Goal: Task Accomplishment & Management: Complete application form

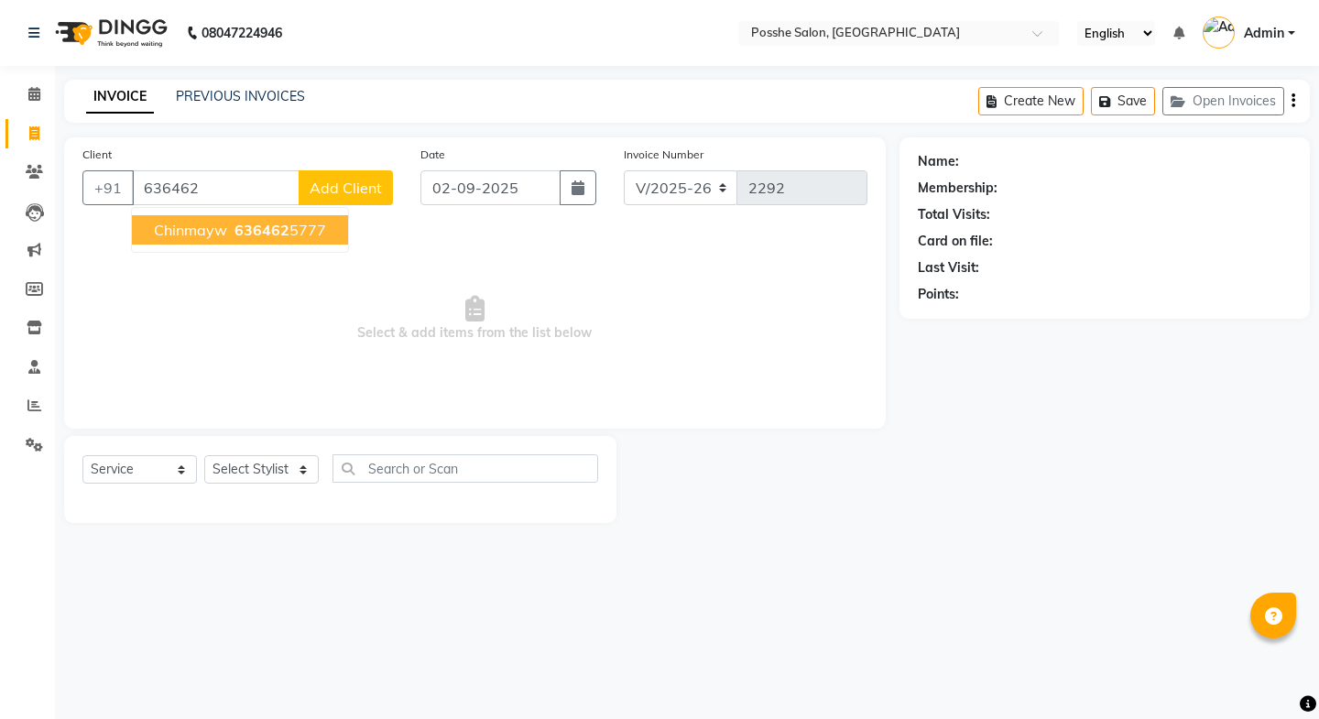
select select "6052"
select select "service"
click at [305, 229] on ngb-highlight "636462 5777" at bounding box center [278, 230] width 95 height 18
type input "6364625777"
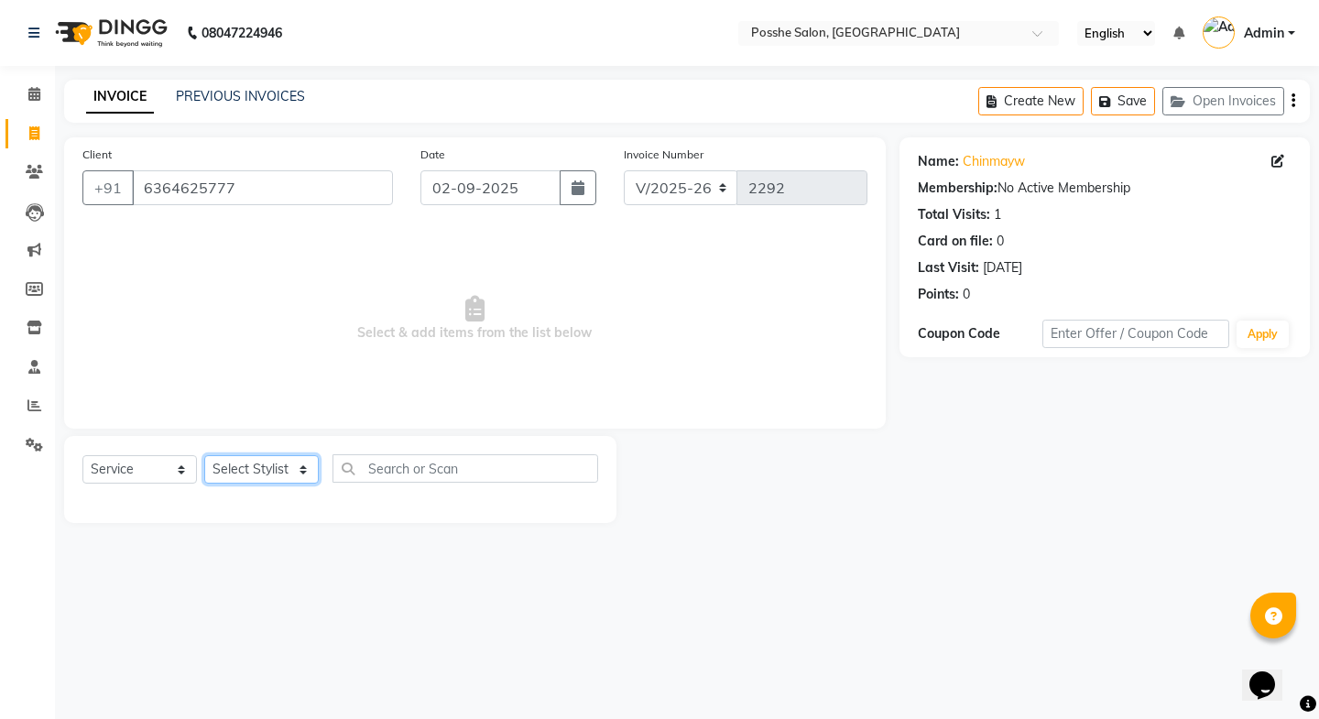
click at [254, 467] on select "Select Stylist [PERSON_NAME] Mali [PERSON_NAME] Posshe for products [PERSON_NAM…" at bounding box center [261, 469] width 115 height 28
select select "43697"
click at [204, 455] on select "Select Stylist [PERSON_NAME] Mali [PERSON_NAME] Posshe for products [PERSON_NAM…" at bounding box center [261, 469] width 115 height 28
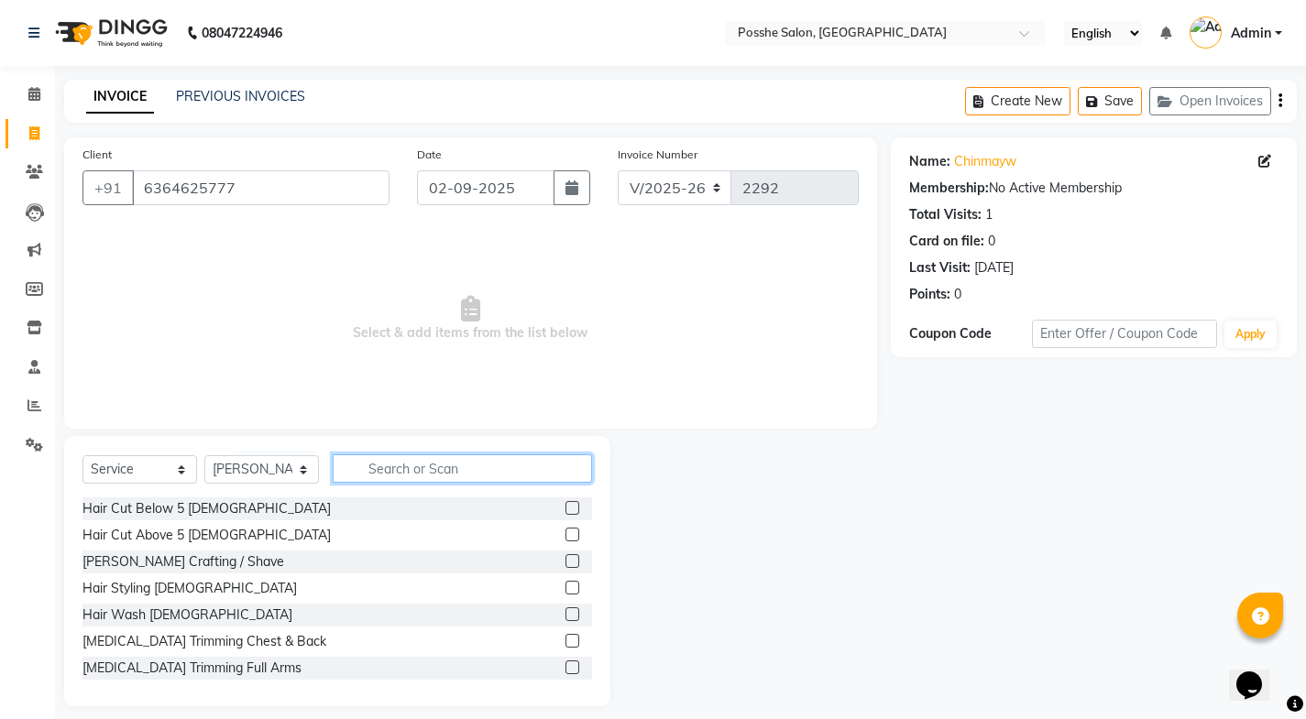
click at [410, 461] on input "text" at bounding box center [462, 468] width 259 height 28
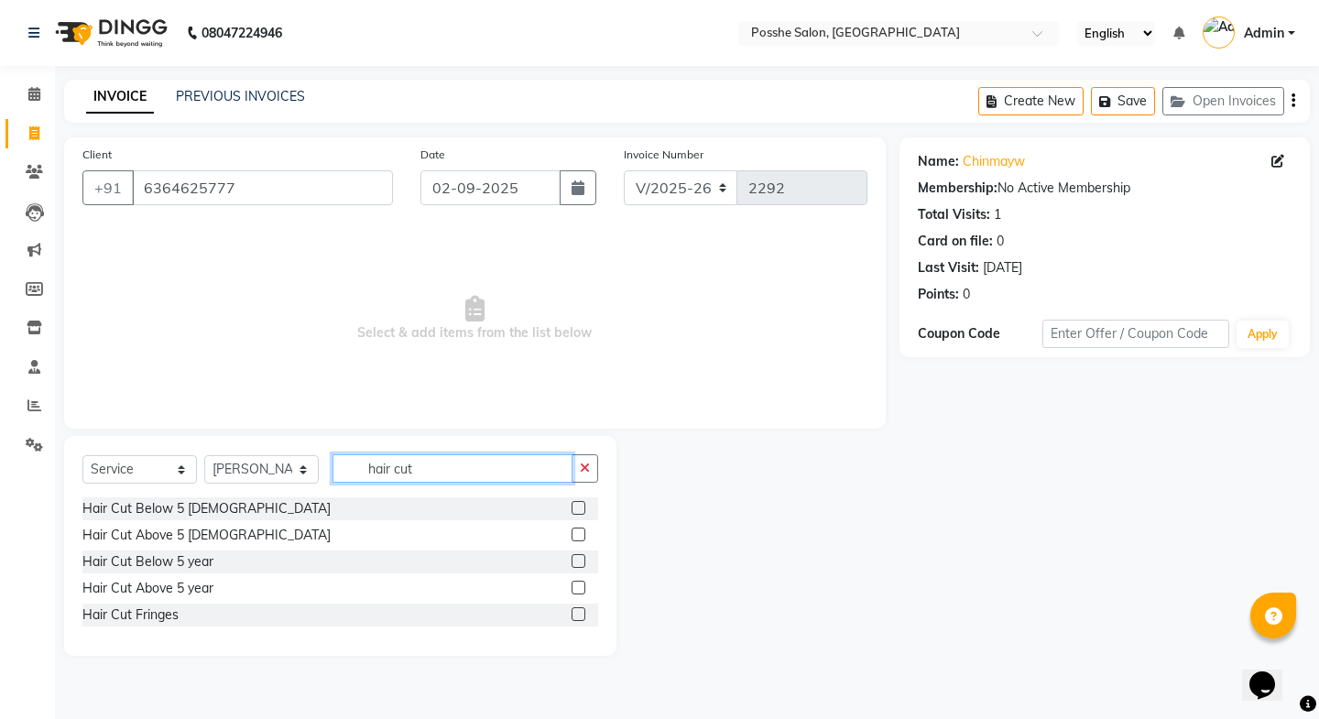
type input "hair cut"
click at [580, 585] on label at bounding box center [579, 588] width 14 height 14
click at [580, 585] on input "checkbox" at bounding box center [578, 589] width 12 height 12
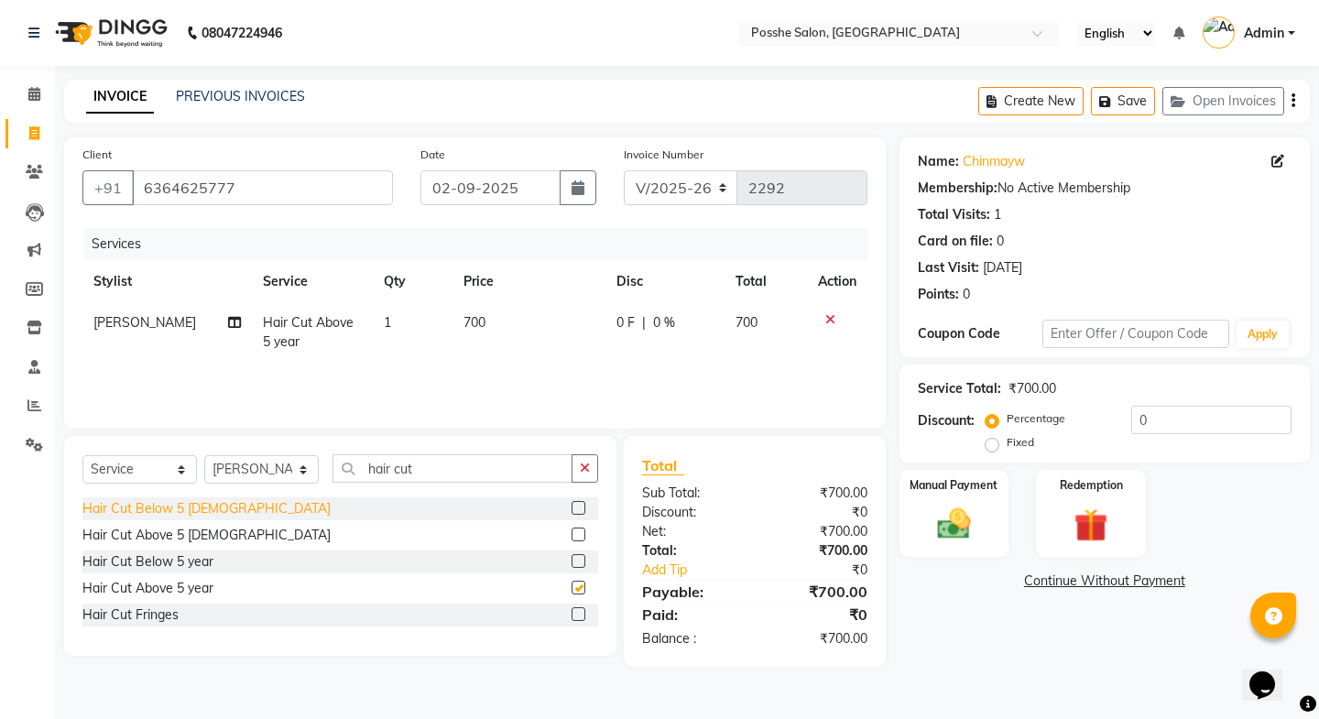
checkbox input "false"
click at [227, 460] on select "Select Stylist [PERSON_NAME] Mali [PERSON_NAME] Posshe for products [PERSON_NAM…" at bounding box center [261, 469] width 115 height 28
select select "43736"
click at [204, 455] on select "Select Stylist [PERSON_NAME] Mali [PERSON_NAME] Posshe for products [PERSON_NAM…" at bounding box center [261, 469] width 115 height 28
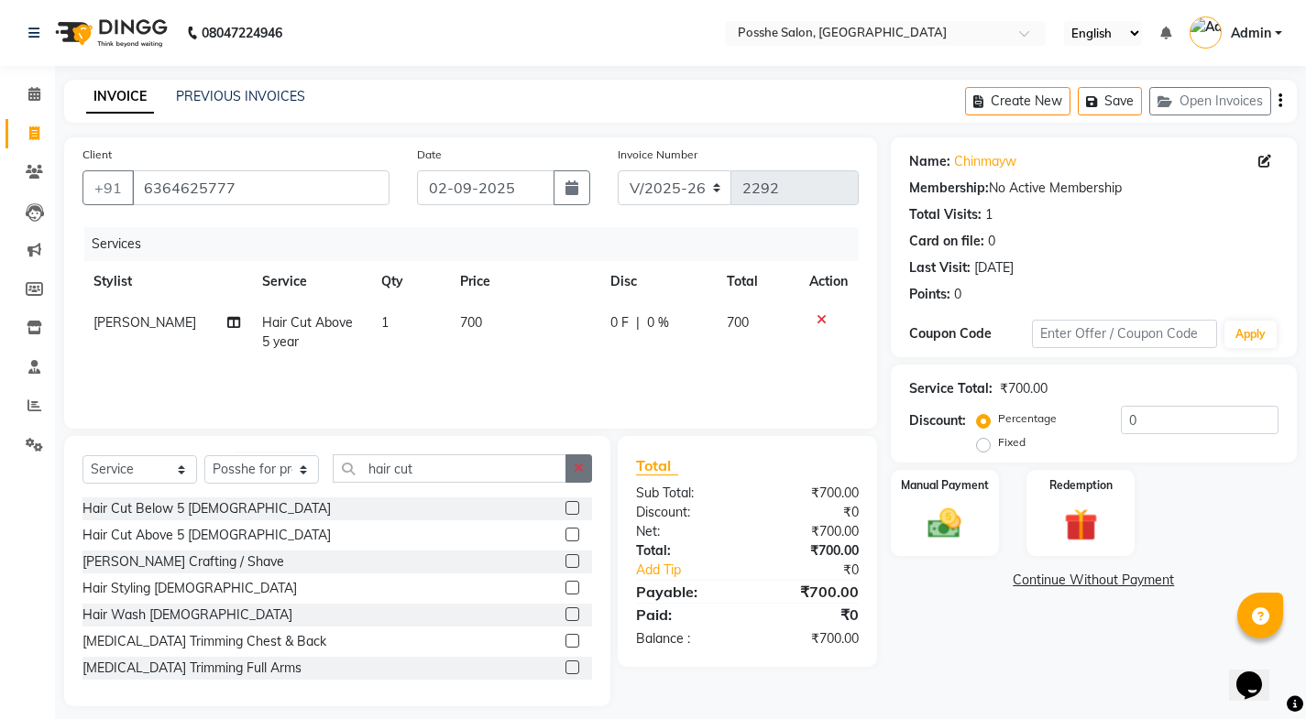
click at [568, 474] on button "button" at bounding box center [578, 468] width 27 height 28
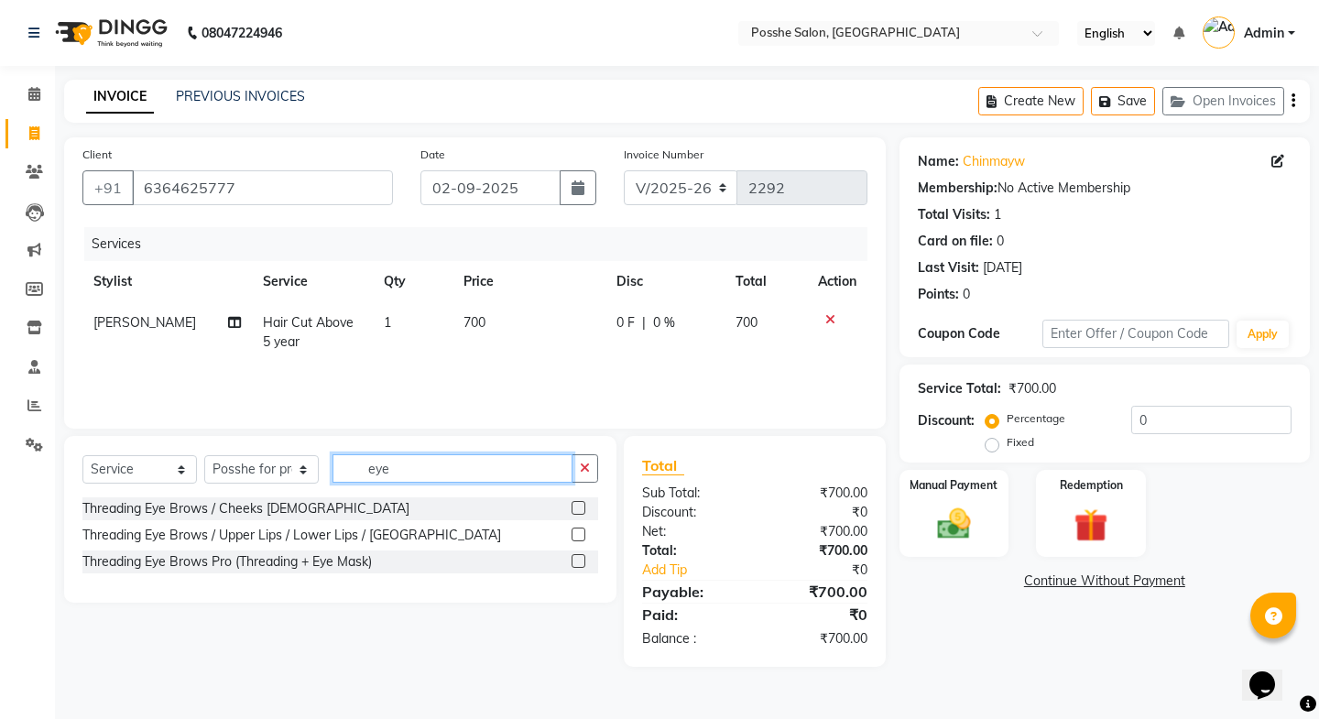
type input "eye"
click at [583, 524] on div at bounding box center [585, 535] width 27 height 23
click at [583, 536] on label at bounding box center [579, 535] width 14 height 14
click at [583, 536] on input "checkbox" at bounding box center [578, 536] width 12 height 12
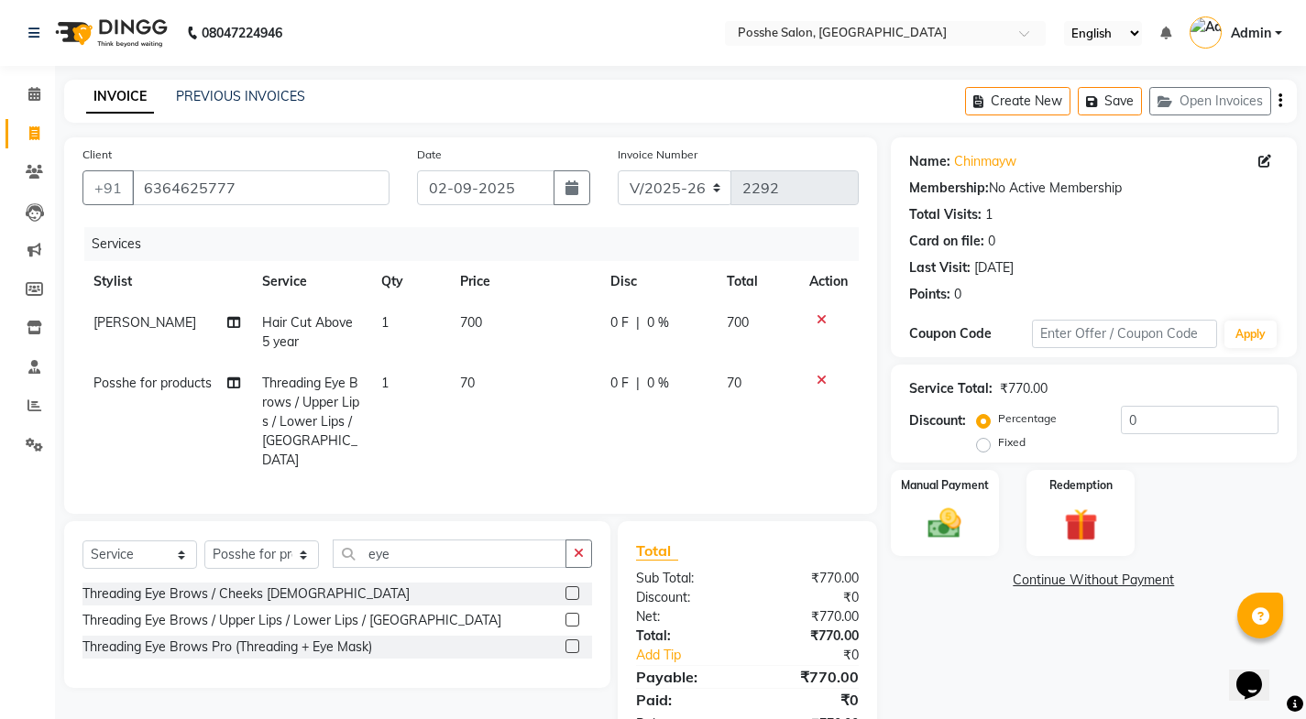
click at [567, 614] on label at bounding box center [572, 620] width 14 height 14
click at [567, 615] on input "checkbox" at bounding box center [571, 621] width 12 height 12
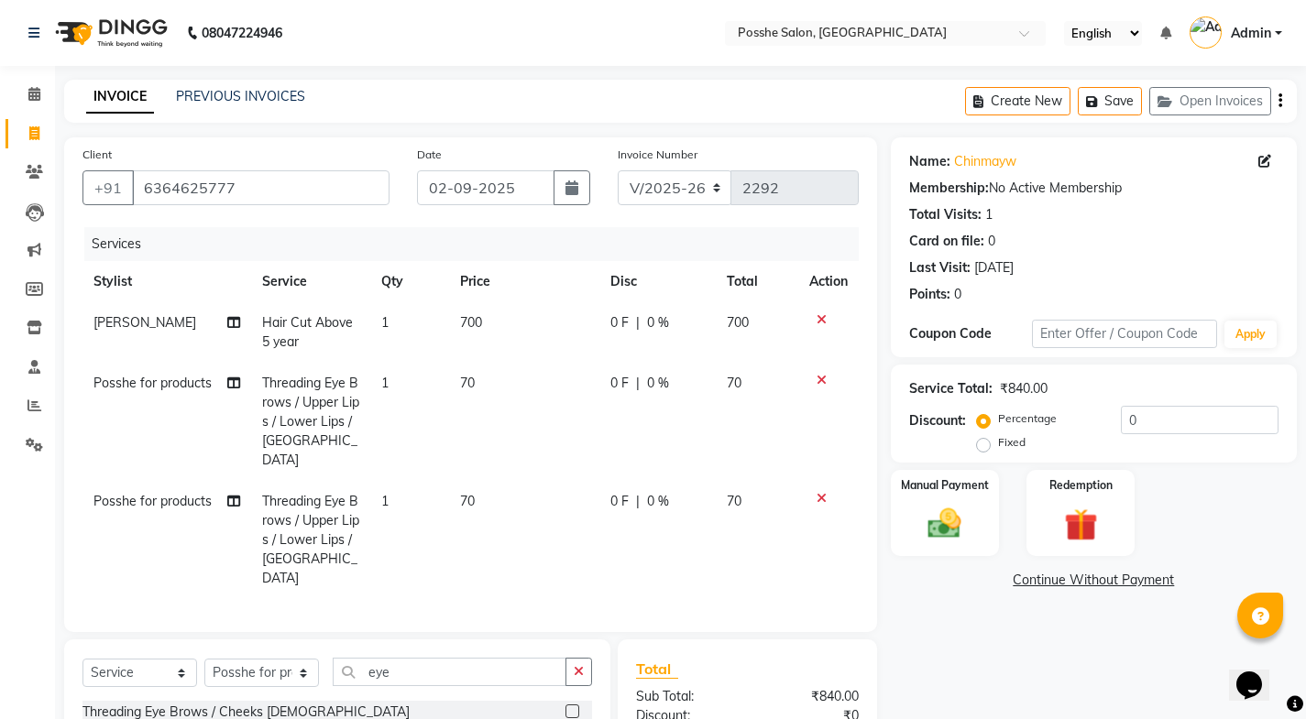
checkbox input "false"
click at [135, 332] on td "[PERSON_NAME]" at bounding box center [166, 332] width 169 height 60
select select "43697"
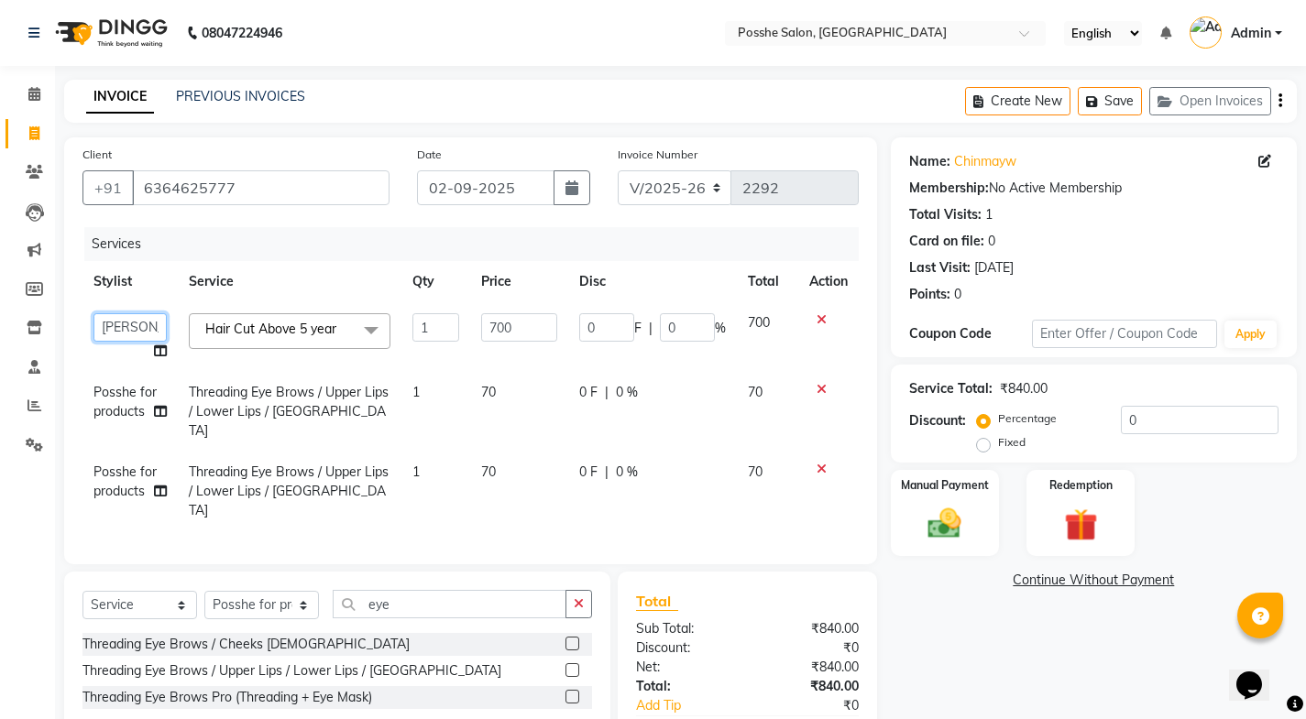
click at [121, 329] on select "[PERSON_NAME] Kajal Mali [PERSON_NAME] Posshe for products [PERSON_NAME] [PERSO…" at bounding box center [129, 327] width 73 height 28
select select "43693"
click at [916, 524] on div "Manual Payment" at bounding box center [944, 513] width 113 height 91
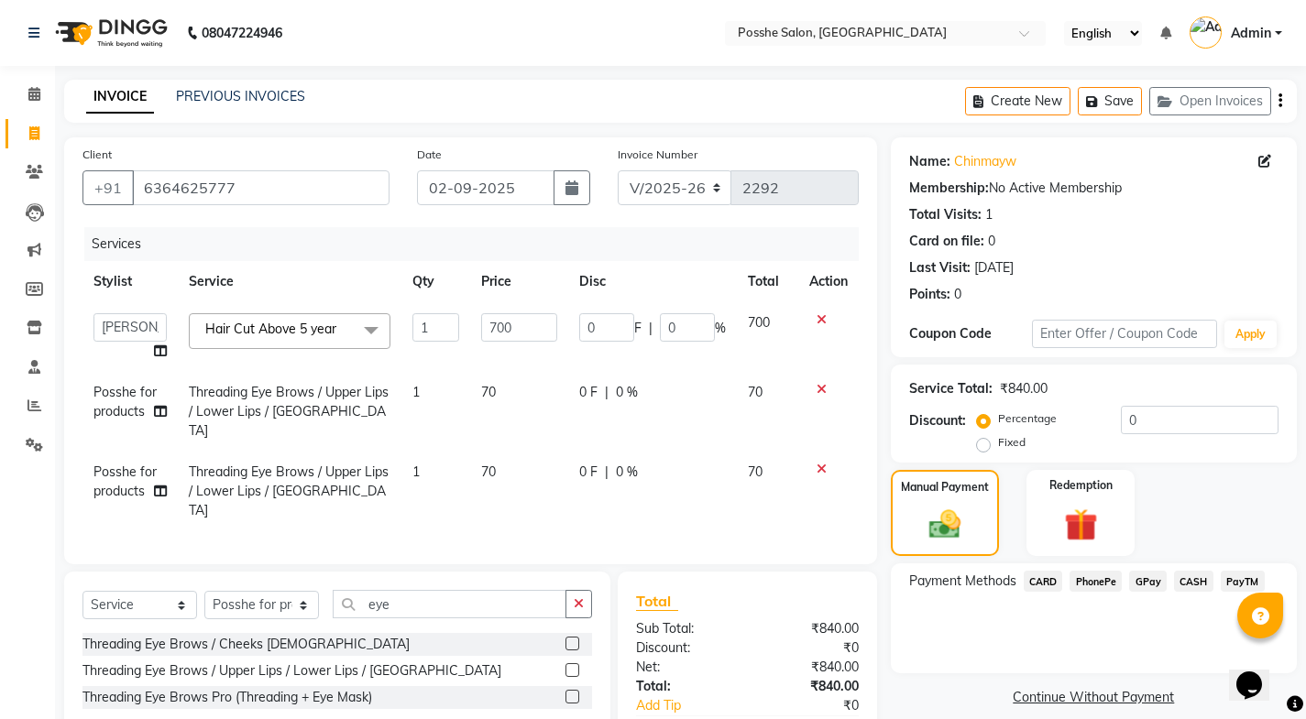
scroll to position [86, 0]
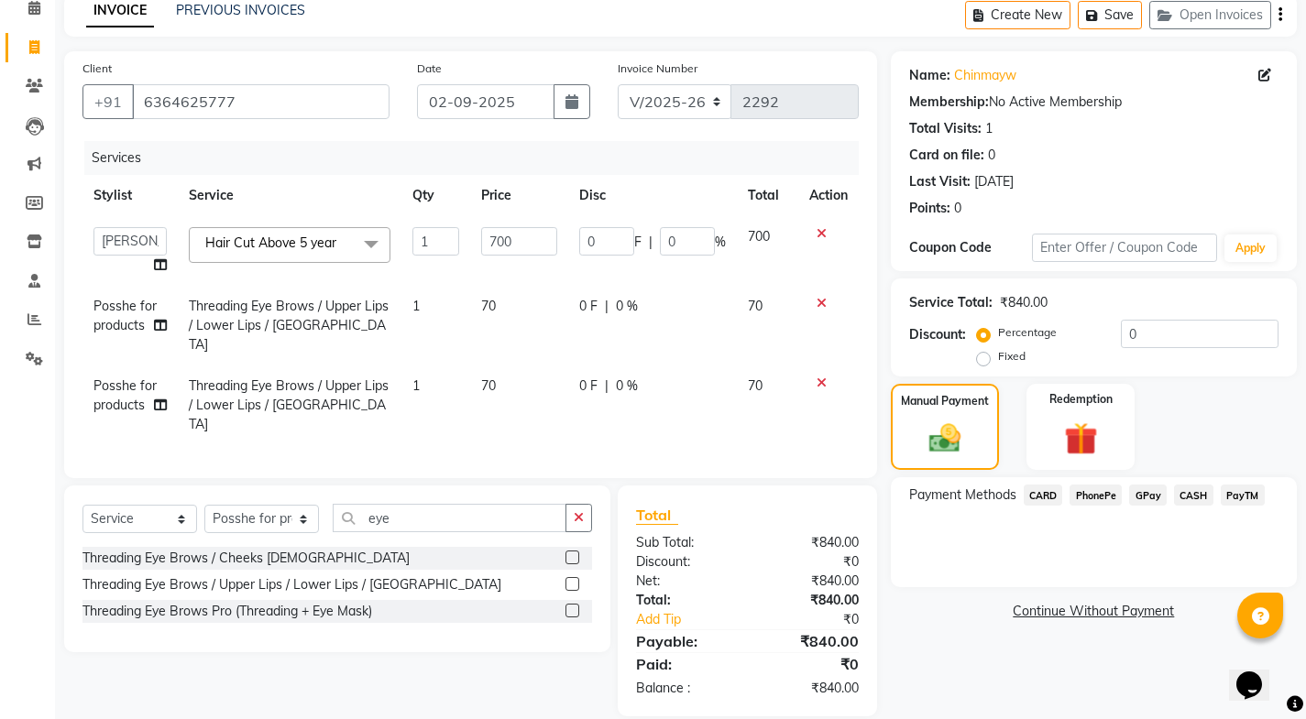
click at [1244, 491] on span "PayTM" at bounding box center [1242, 495] width 44 height 21
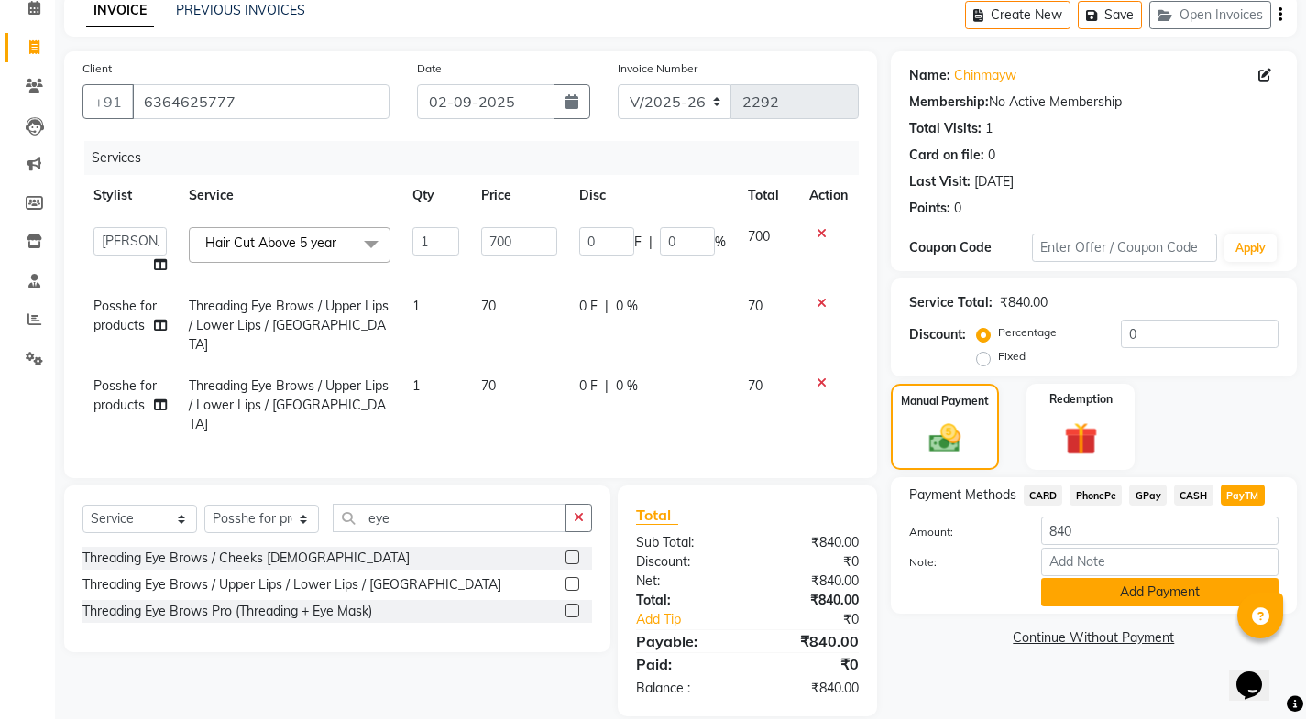
click at [1171, 596] on button "Add Payment" at bounding box center [1159, 592] width 237 height 28
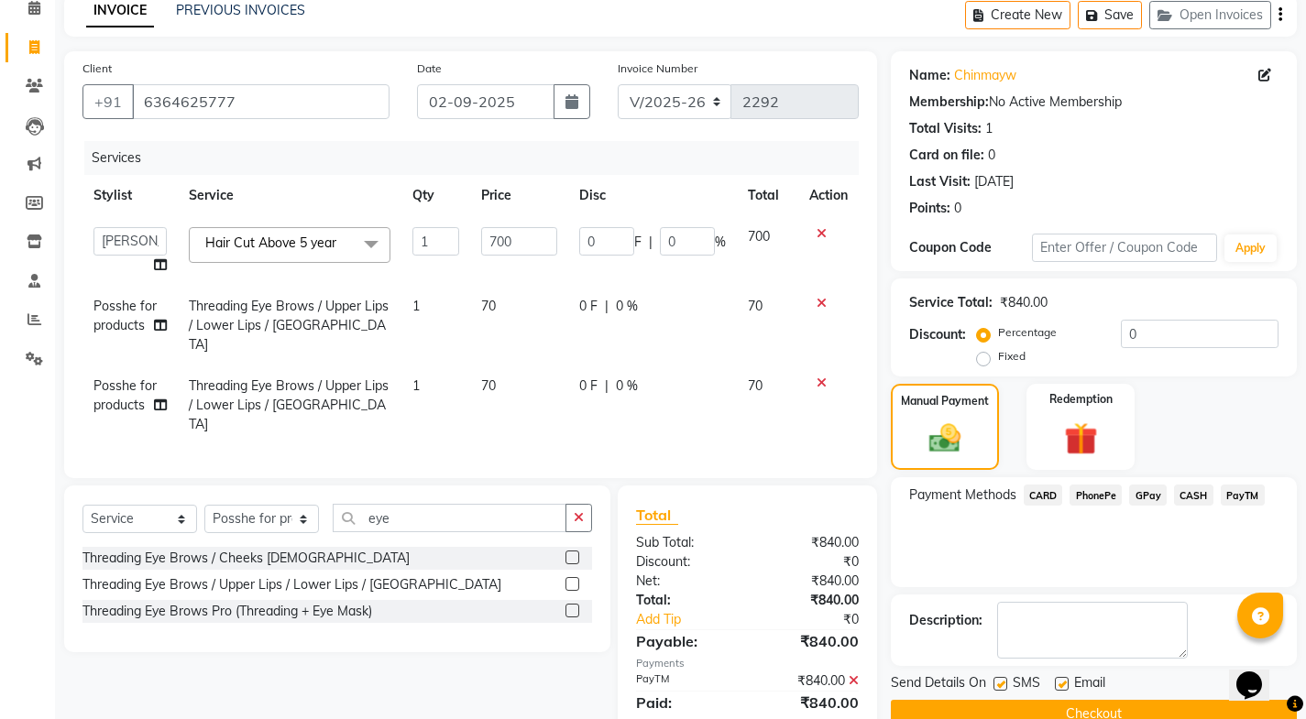
scroll to position [125, 0]
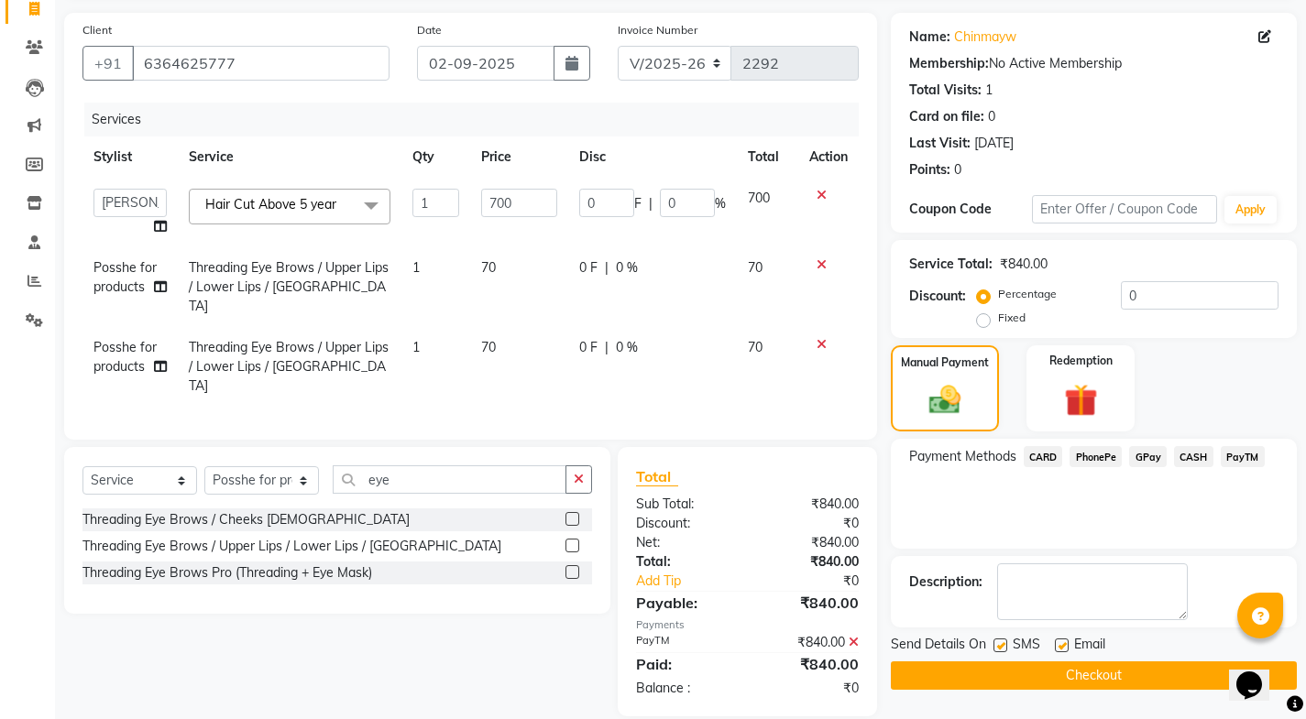
click at [1059, 651] on label at bounding box center [1062, 646] width 14 height 14
click at [1059, 651] on input "checkbox" at bounding box center [1061, 646] width 12 height 12
checkbox input "false"
click at [998, 646] on label at bounding box center [1000, 646] width 14 height 14
click at [998, 646] on input "checkbox" at bounding box center [999, 646] width 12 height 12
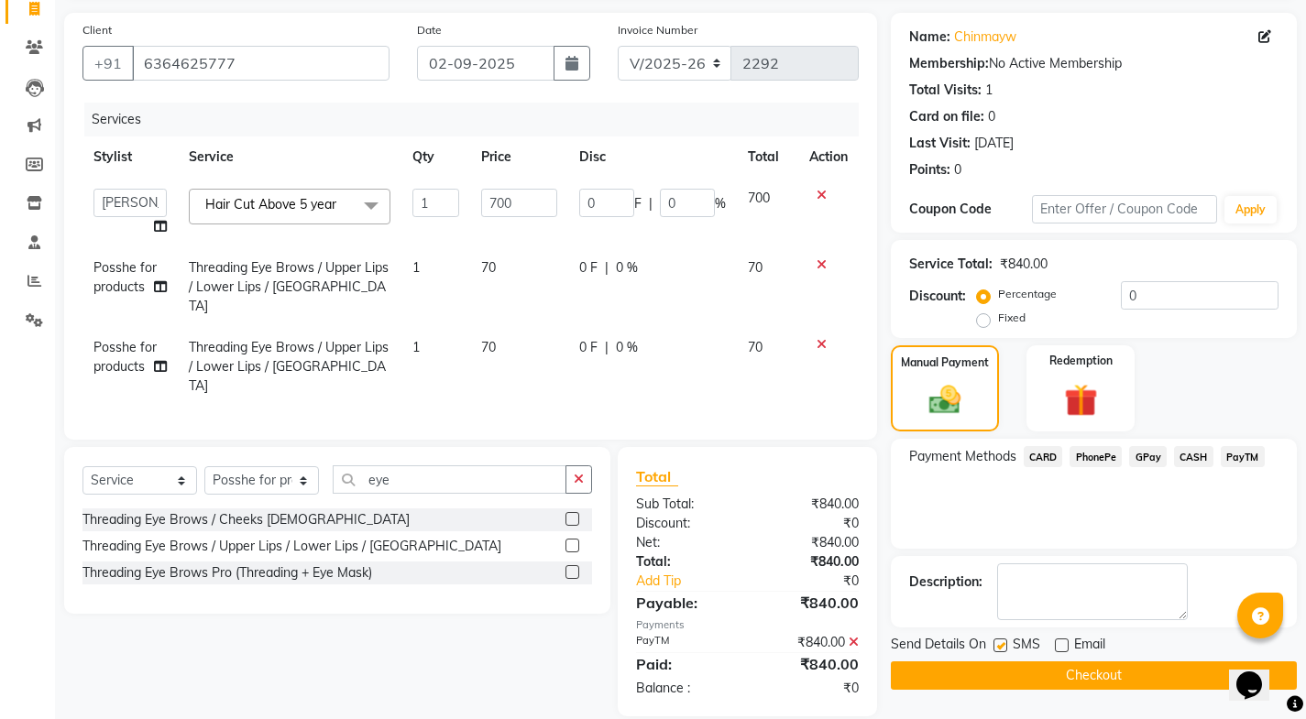
checkbox input "false"
click at [1001, 672] on button "Checkout" at bounding box center [1094, 676] width 406 height 28
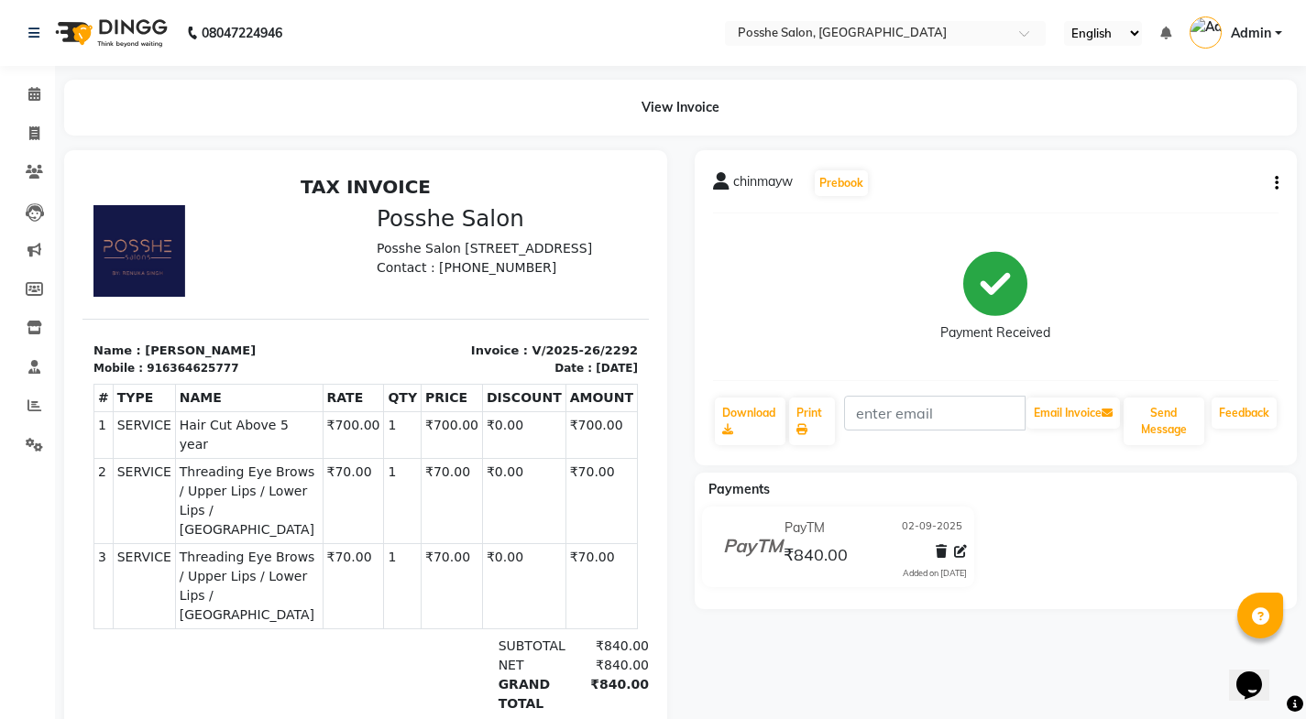
scroll to position [58, 0]
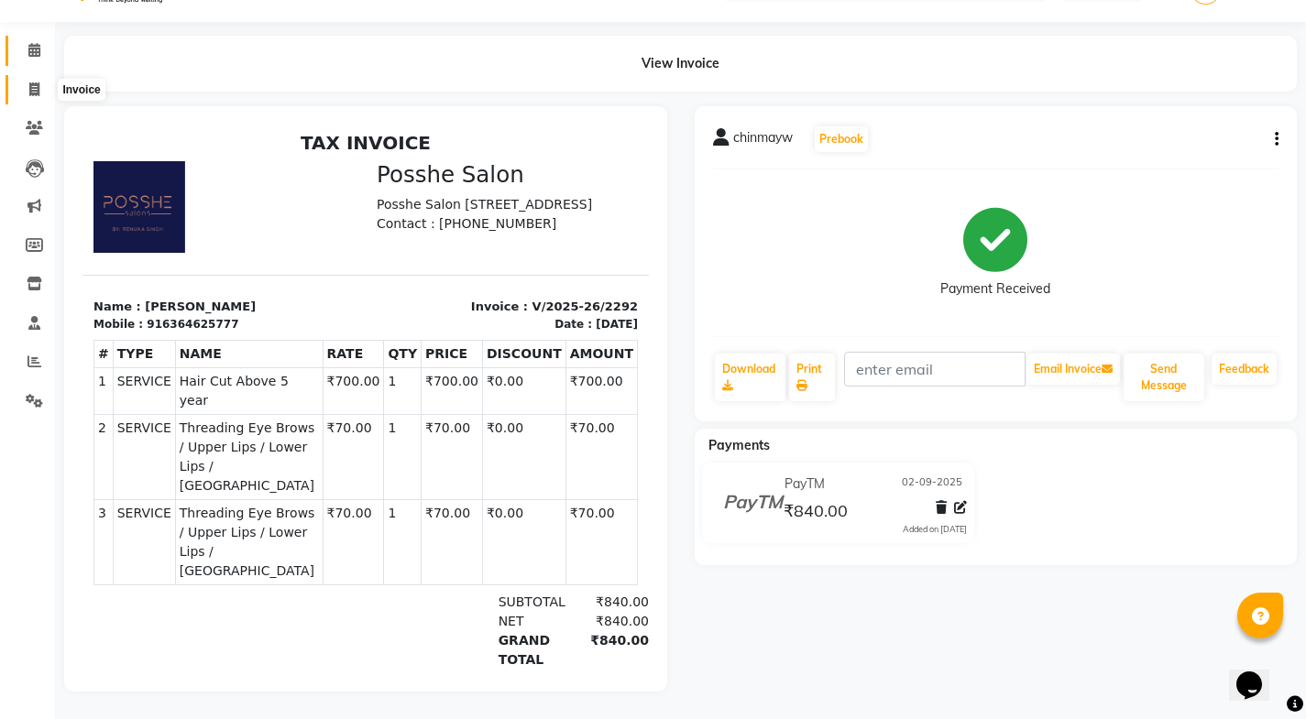
drag, startPoint x: 32, startPoint y: 82, endPoint x: 39, endPoint y: 93, distance: 14.0
click at [32, 82] on icon at bounding box center [34, 89] width 10 height 14
select select "service"
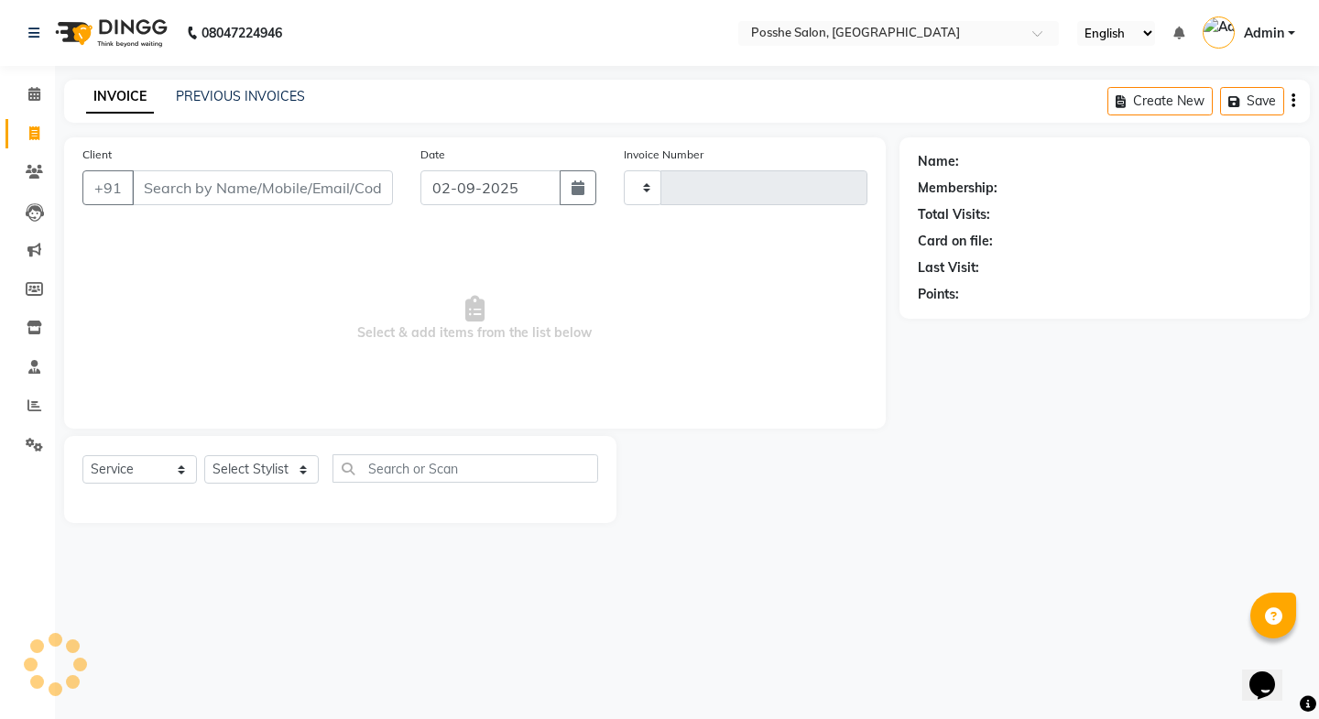
type input "2293"
select select "6052"
click at [225, 471] on select "Select Stylist" at bounding box center [261, 469] width 115 height 28
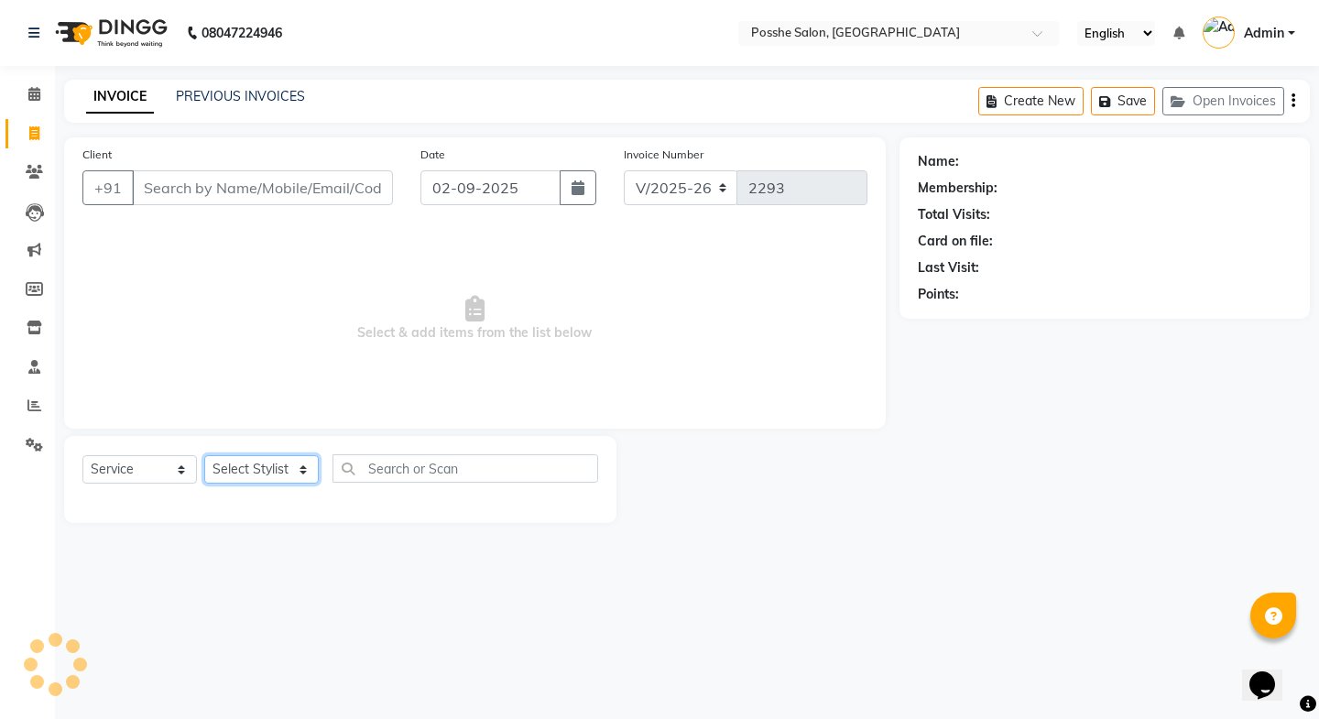
click at [254, 465] on select "Select Stylist" at bounding box center [261, 469] width 115 height 28
select select "43693"
click at [204, 455] on select "Select Stylist [PERSON_NAME] Mali [PERSON_NAME] Posshe for products [PERSON_NAM…" at bounding box center [261, 469] width 115 height 28
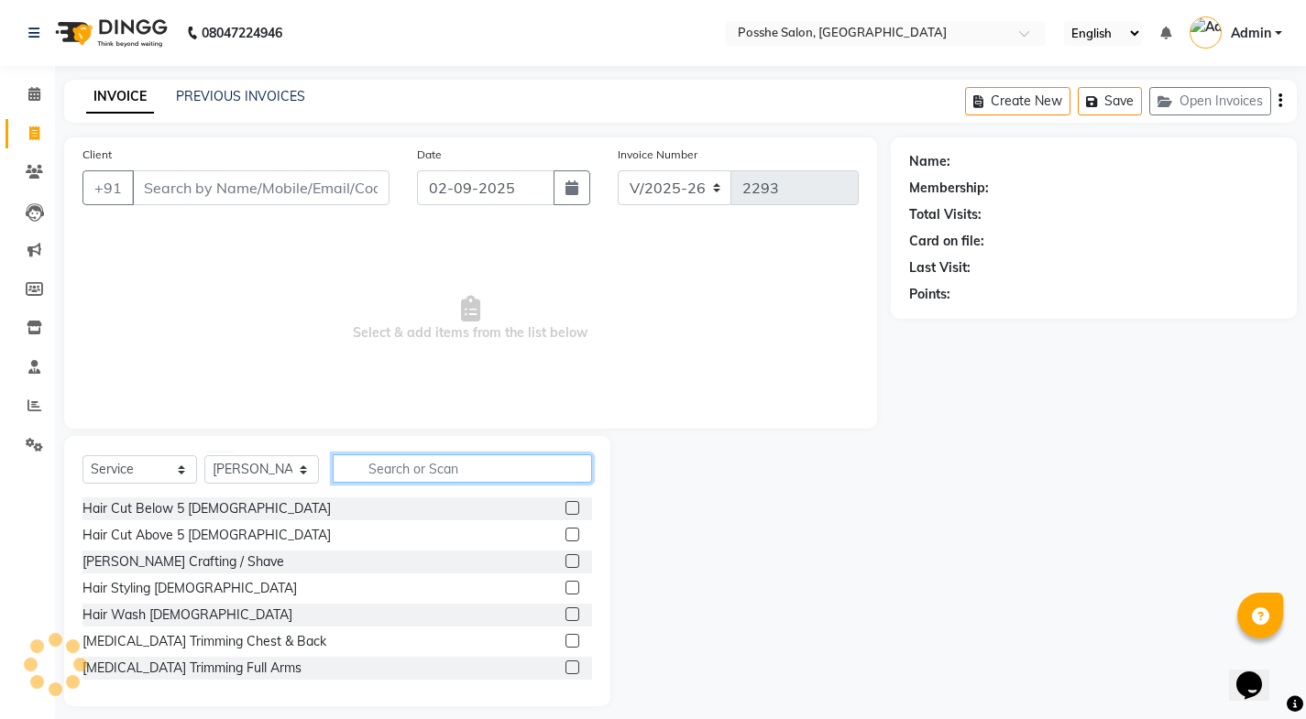
click at [406, 465] on input "text" at bounding box center [462, 468] width 259 height 28
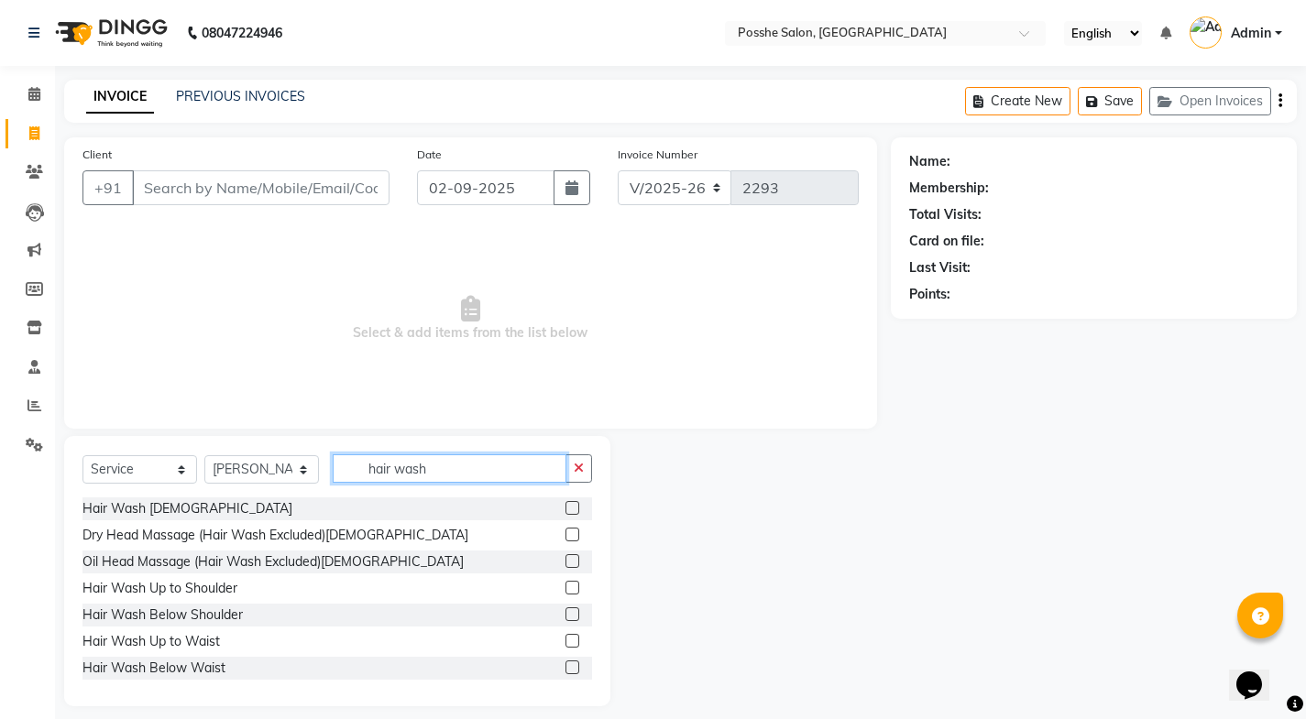
type input "hair wash"
click at [565, 640] on label at bounding box center [572, 641] width 14 height 14
click at [565, 640] on input "checkbox" at bounding box center [571, 642] width 12 height 12
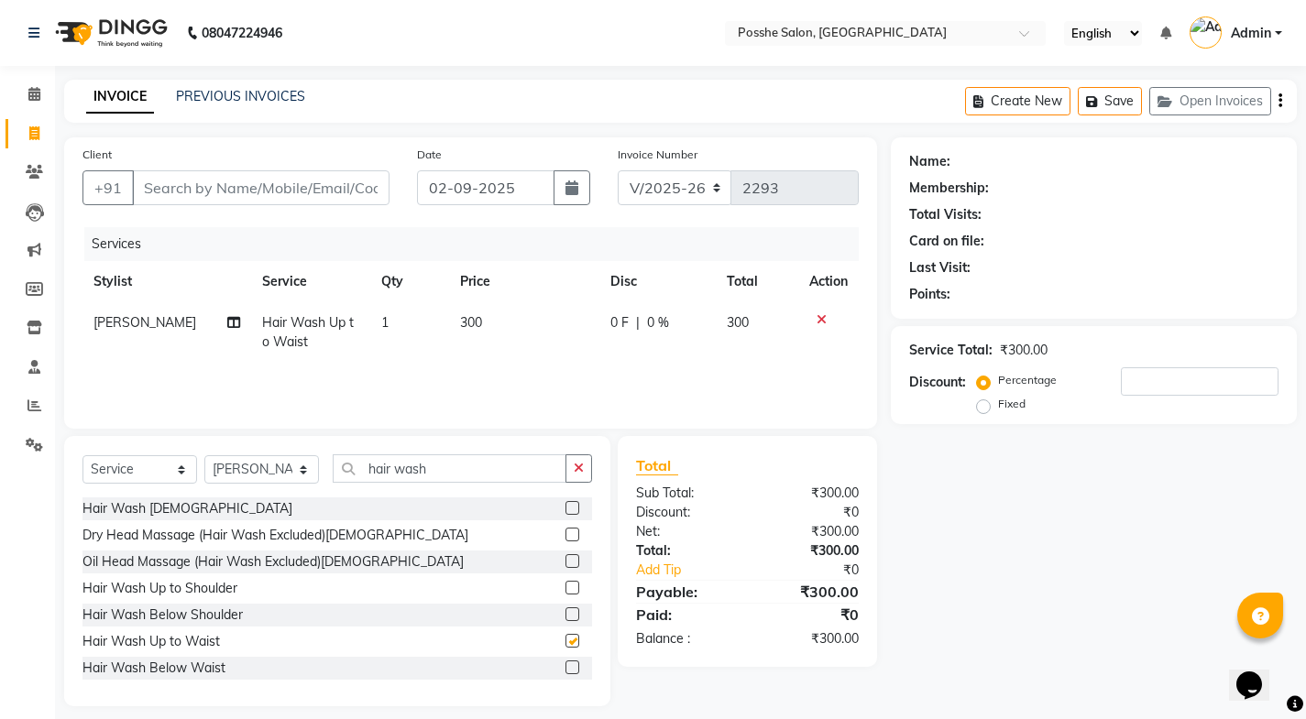
checkbox input "false"
click at [330, 203] on input "Client" at bounding box center [260, 187] width 257 height 35
type input "a"
type input "0"
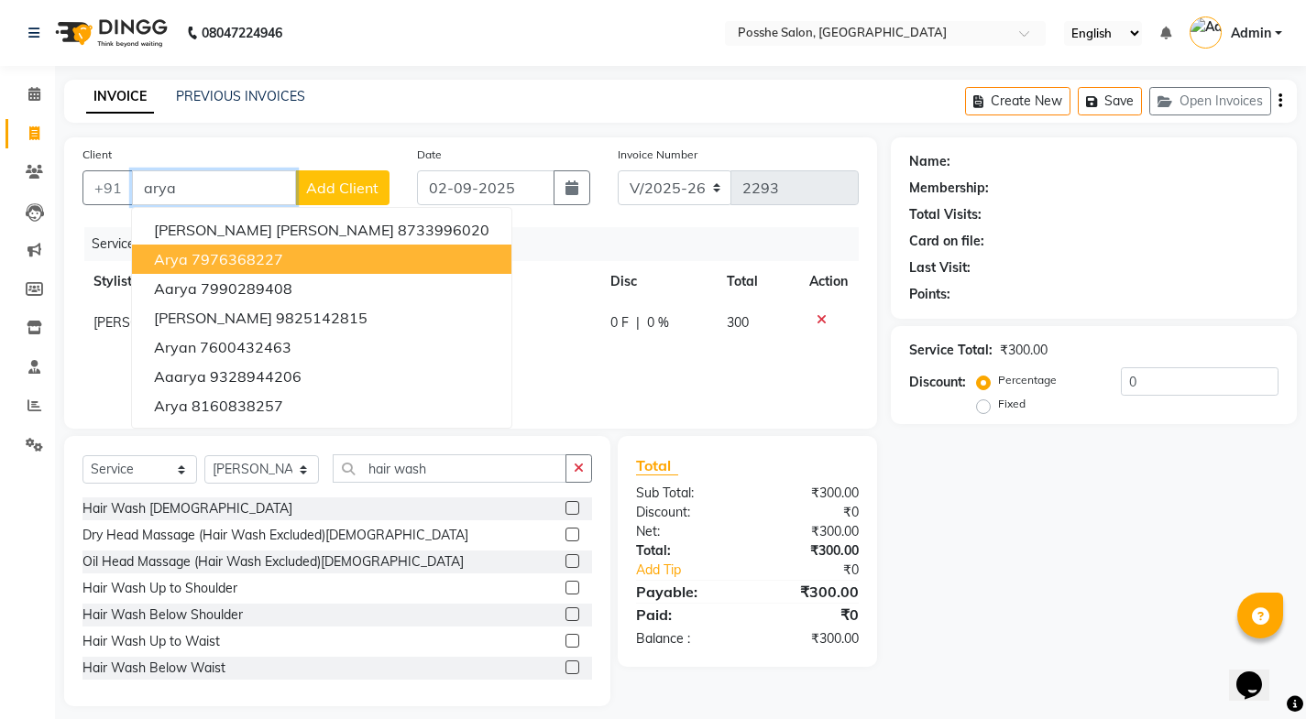
click at [281, 251] on ngb-highlight "7976368227" at bounding box center [237, 259] width 92 height 18
type input "7976368227"
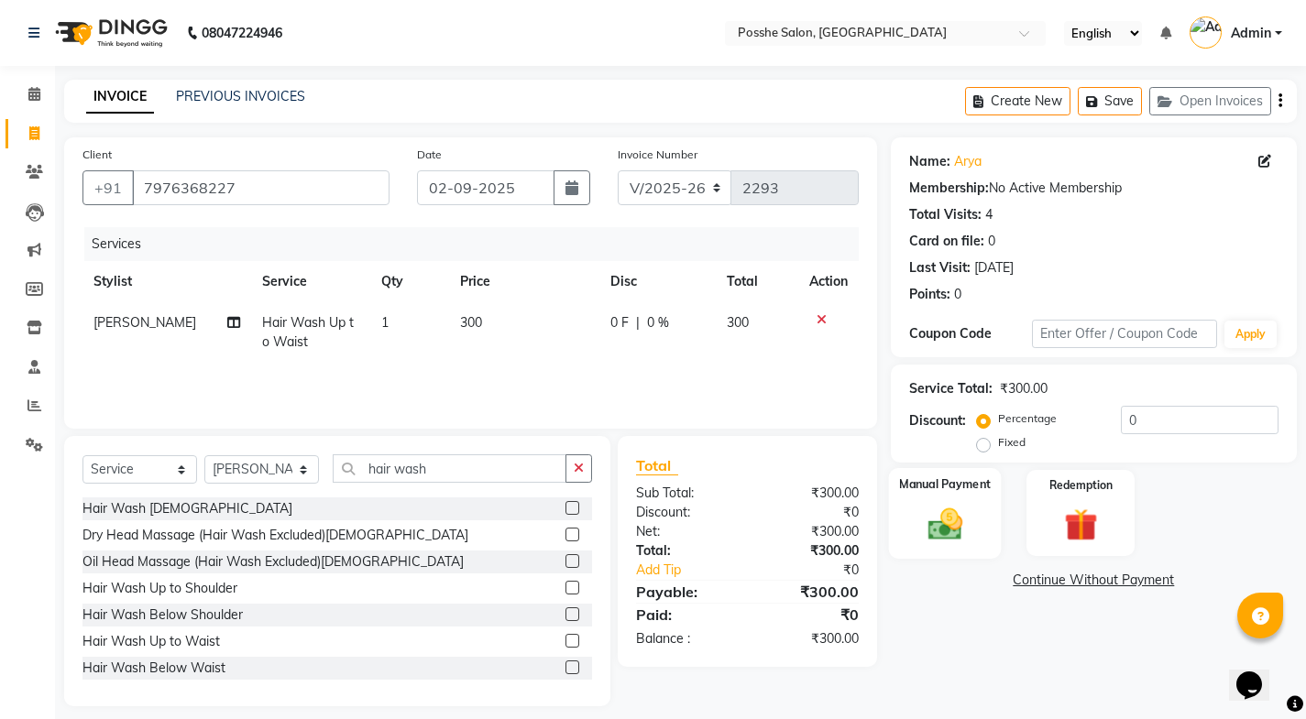
click at [979, 516] on div "Manual Payment" at bounding box center [944, 513] width 113 height 91
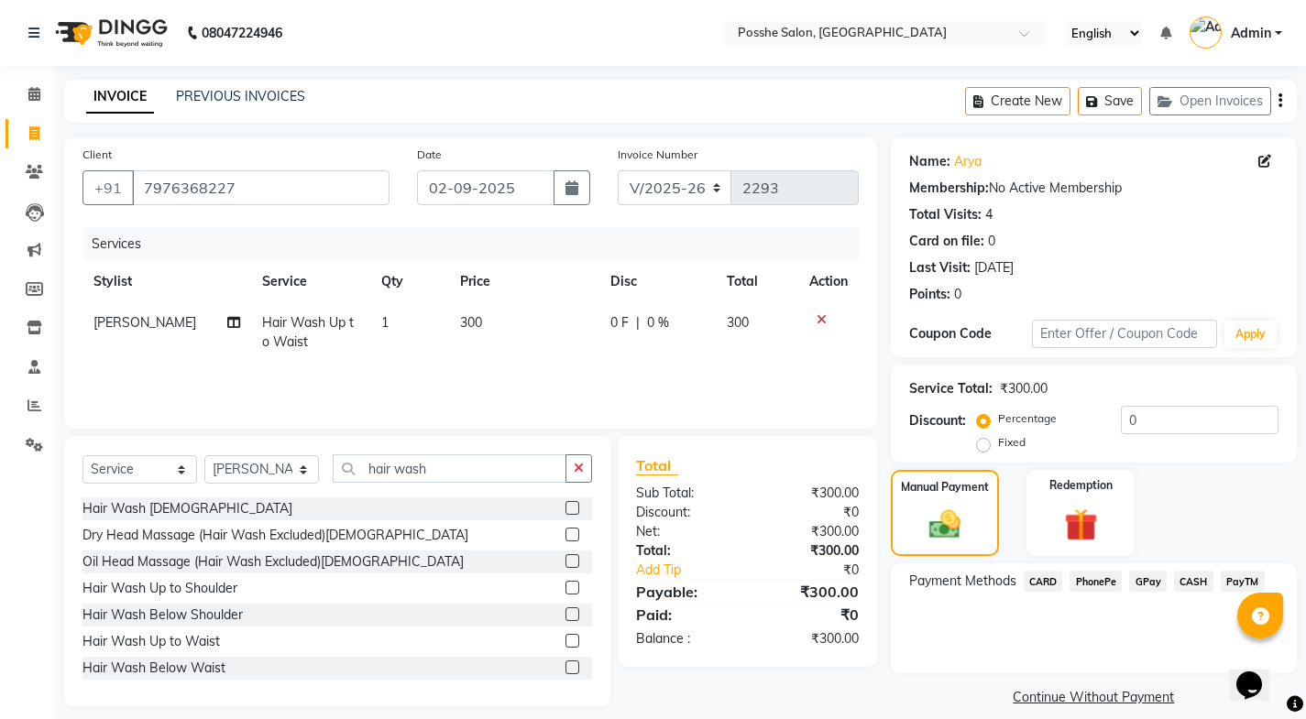
scroll to position [19, 0]
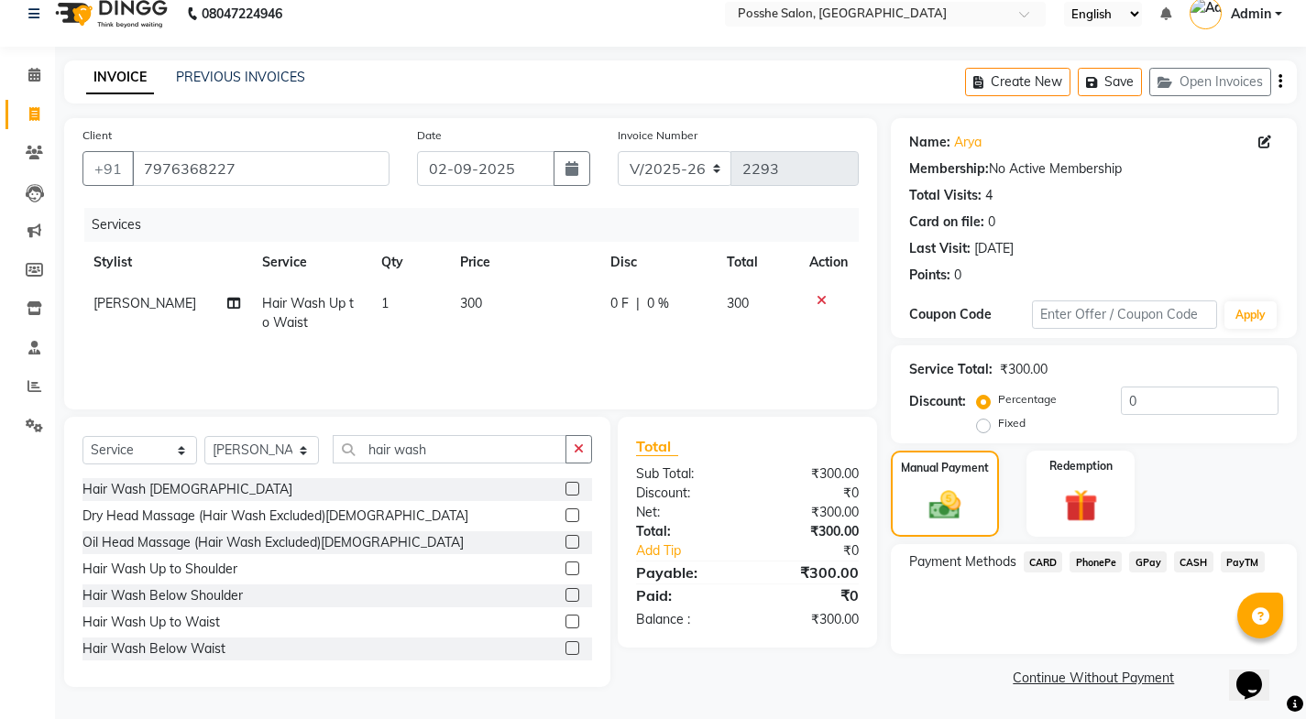
click at [1176, 565] on span "CASH" at bounding box center [1193, 562] width 39 height 21
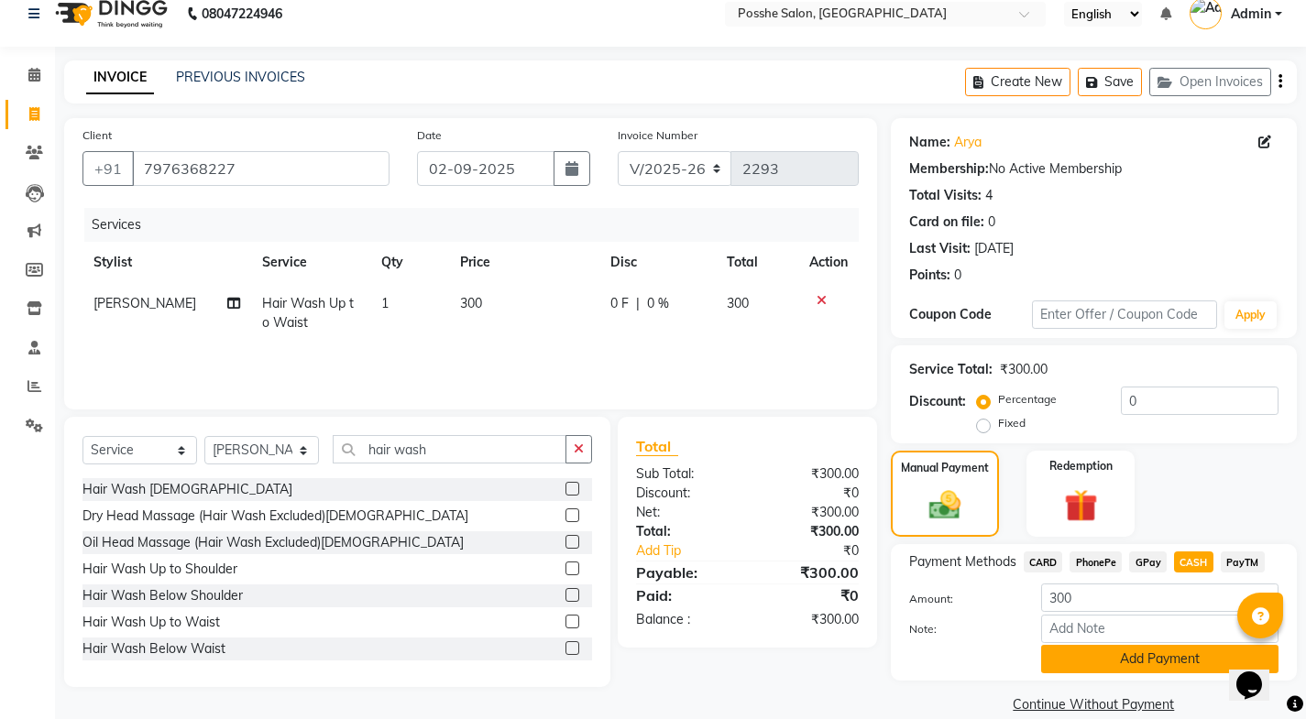
click at [1187, 661] on button "Add Payment" at bounding box center [1159, 659] width 237 height 28
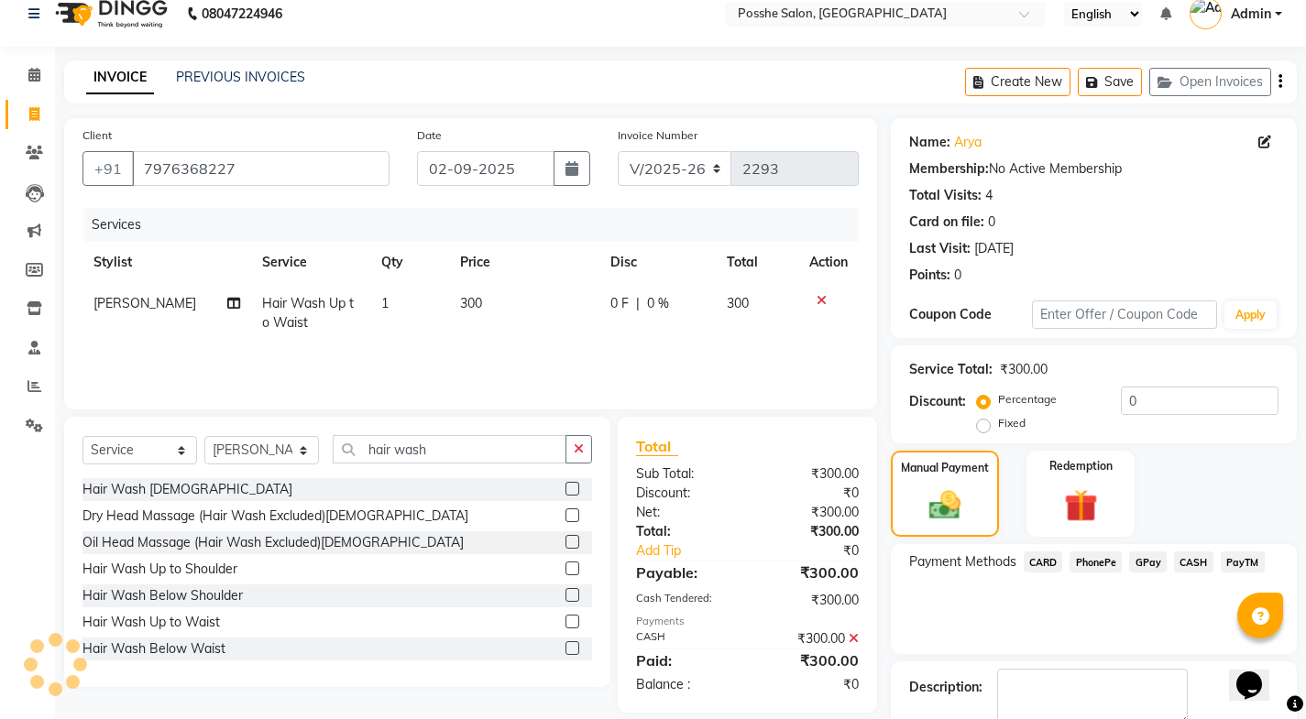
scroll to position [123, 0]
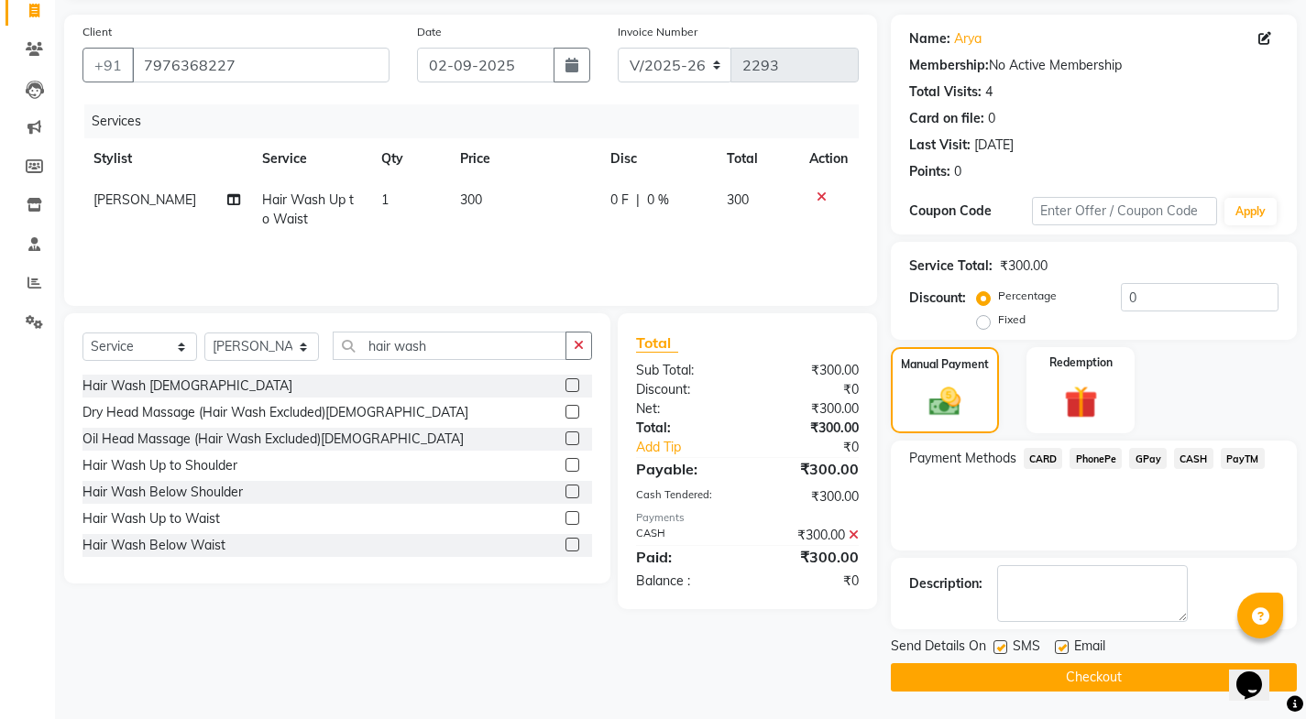
click at [1061, 647] on label at bounding box center [1062, 647] width 14 height 14
click at [1061, 647] on input "checkbox" at bounding box center [1061, 648] width 12 height 12
checkbox input "false"
click at [995, 635] on div "Name: Arya Membership: No Active Membership Total Visits: 4 Card on file: 0 Las…" at bounding box center [1101, 353] width 420 height 677
click at [998, 643] on label at bounding box center [1000, 647] width 14 height 14
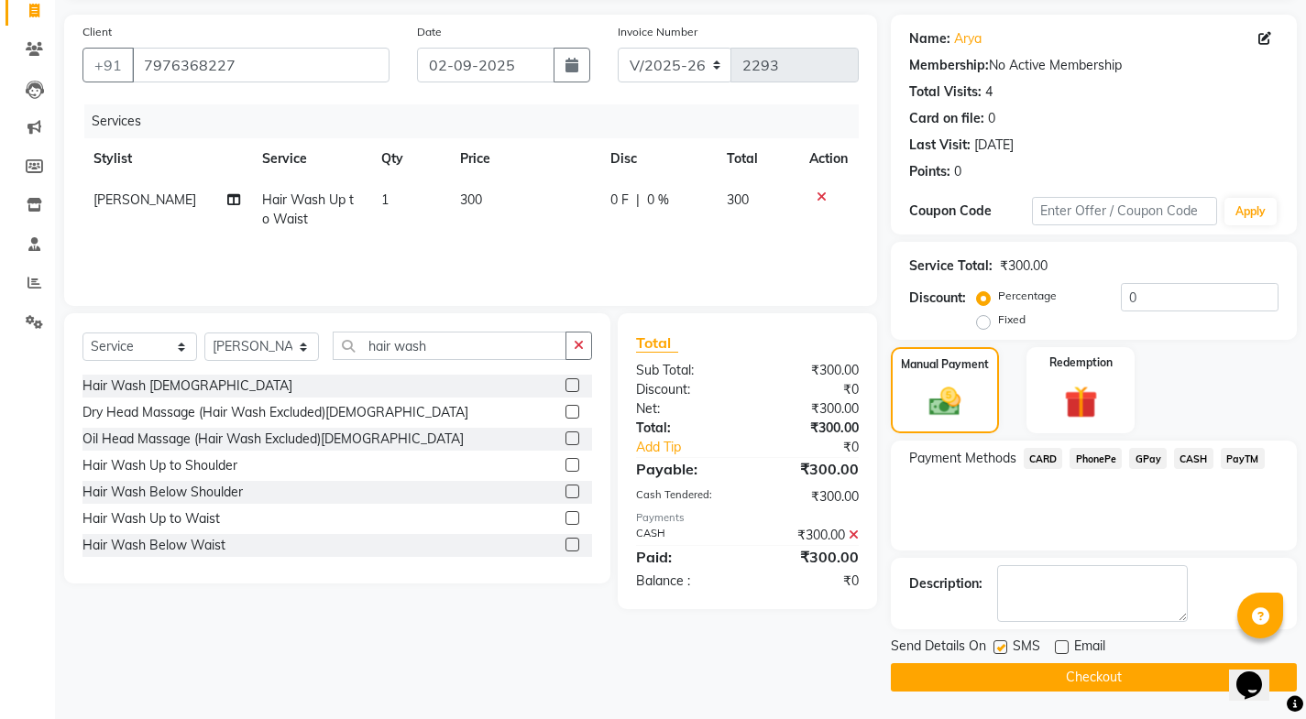
click at [998, 643] on input "checkbox" at bounding box center [999, 648] width 12 height 12
checkbox input "false"
click at [1003, 670] on button "Checkout" at bounding box center [1094, 677] width 406 height 28
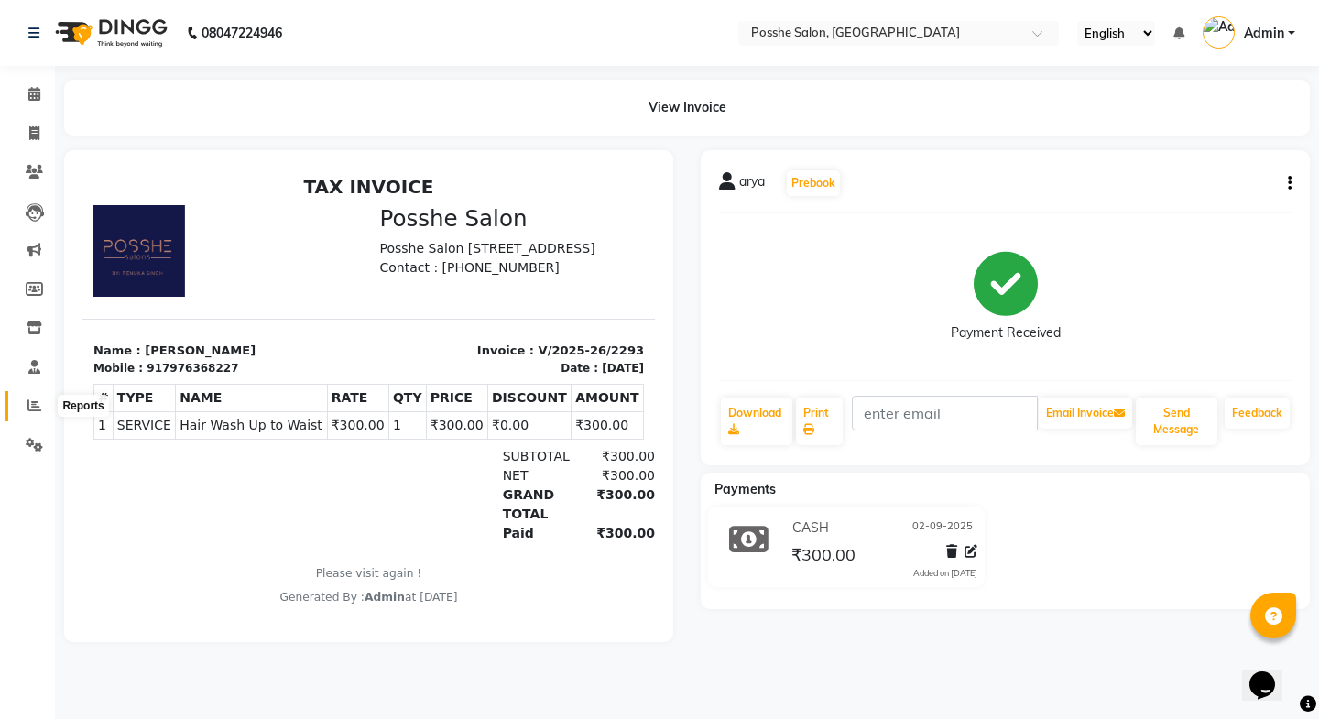
click at [28, 402] on icon at bounding box center [34, 406] width 14 height 14
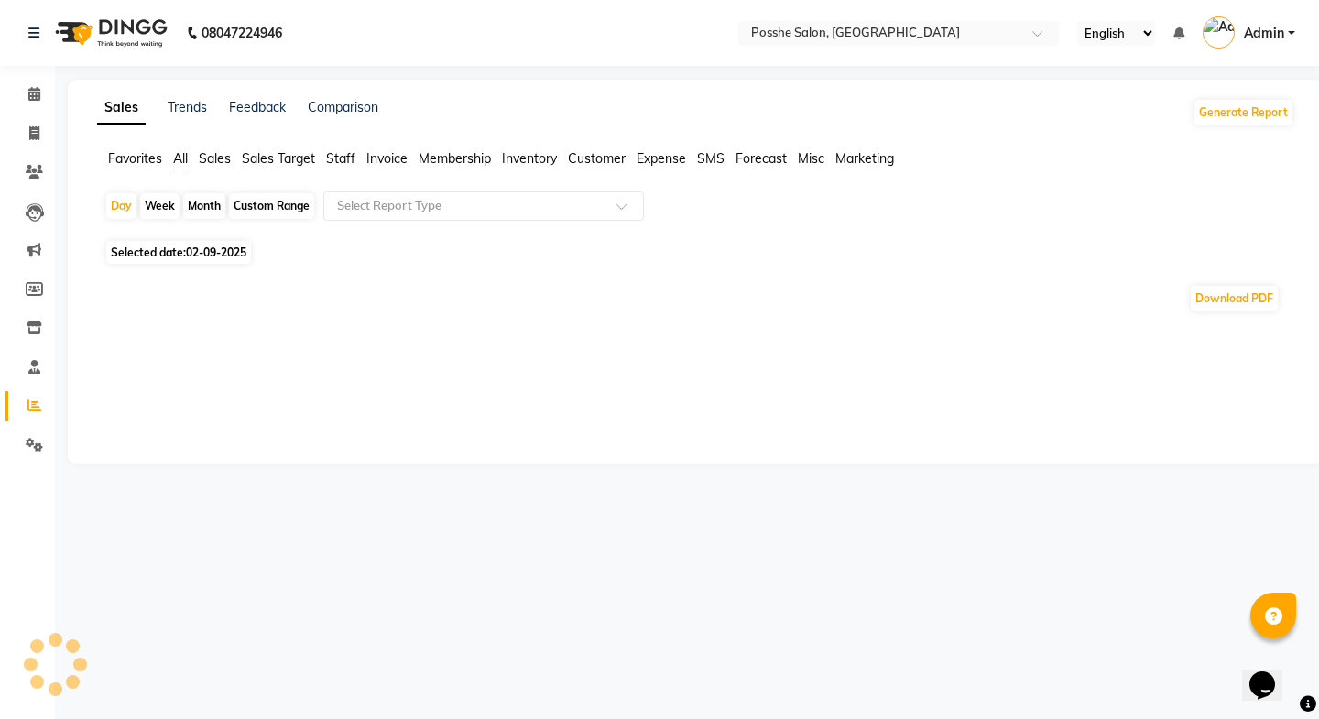
click at [184, 209] on div "Month" at bounding box center [204, 206] width 42 height 26
select select "9"
select select "2025"
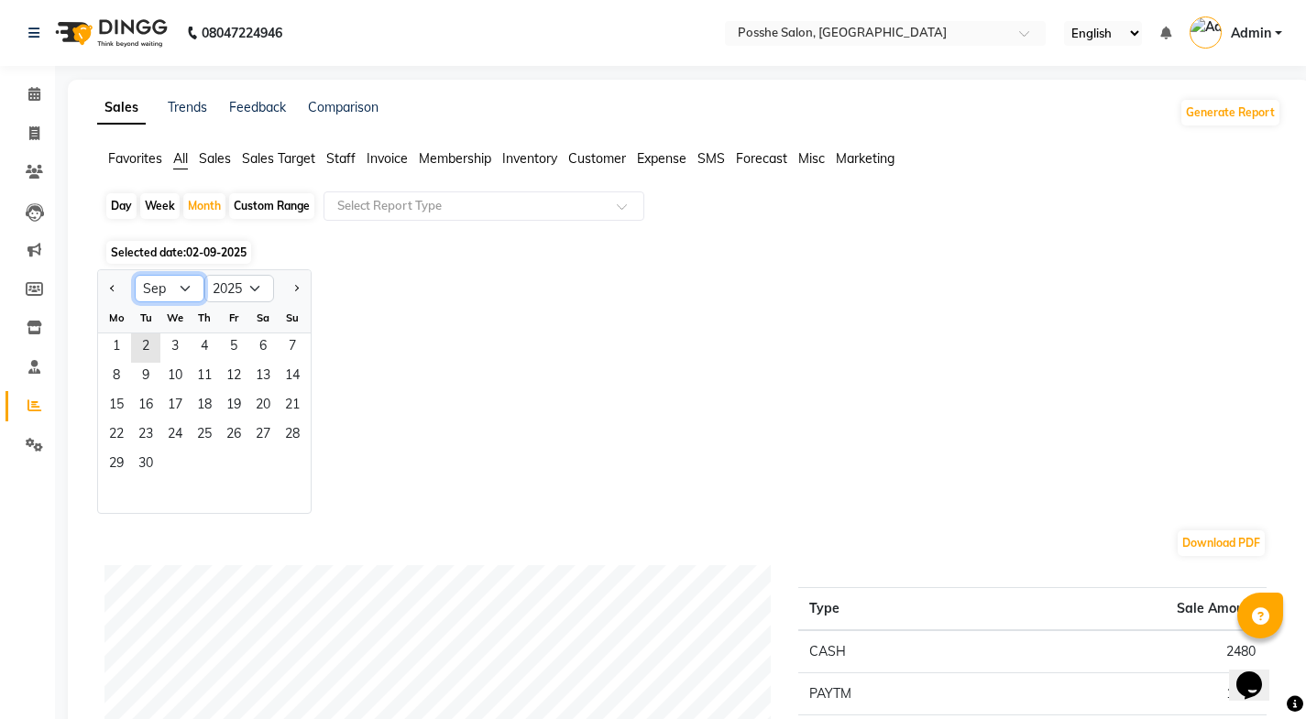
click at [159, 296] on select "Jan Feb Mar Apr May Jun [DATE] Aug Sep Oct Nov Dec" at bounding box center [170, 288] width 70 height 27
select select "8"
click at [135, 275] on select "Jan Feb Mar Apr May Jun [DATE] Aug Sep Oct Nov Dec" at bounding box center [170, 288] width 70 height 27
click at [233, 347] on span "1" at bounding box center [233, 348] width 29 height 29
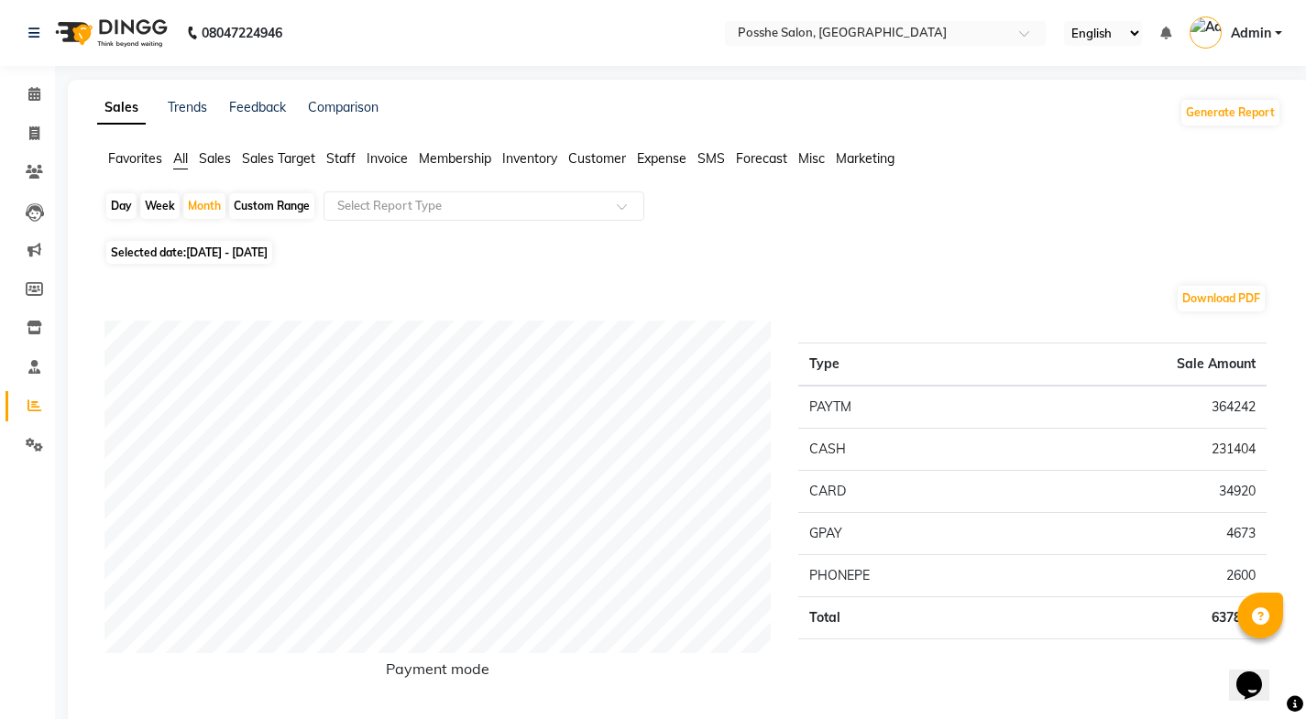
click at [347, 158] on span "Staff" at bounding box center [340, 158] width 29 height 16
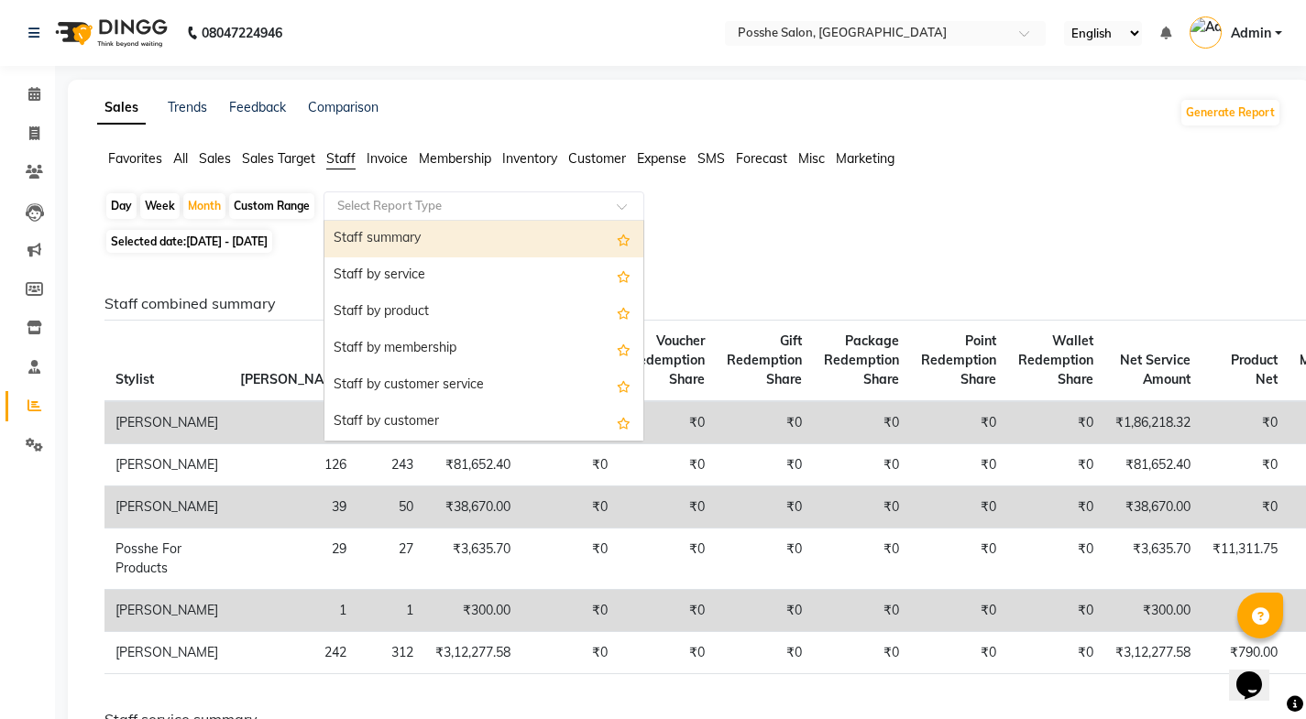
click at [443, 213] on input "text" at bounding box center [466, 206] width 264 height 18
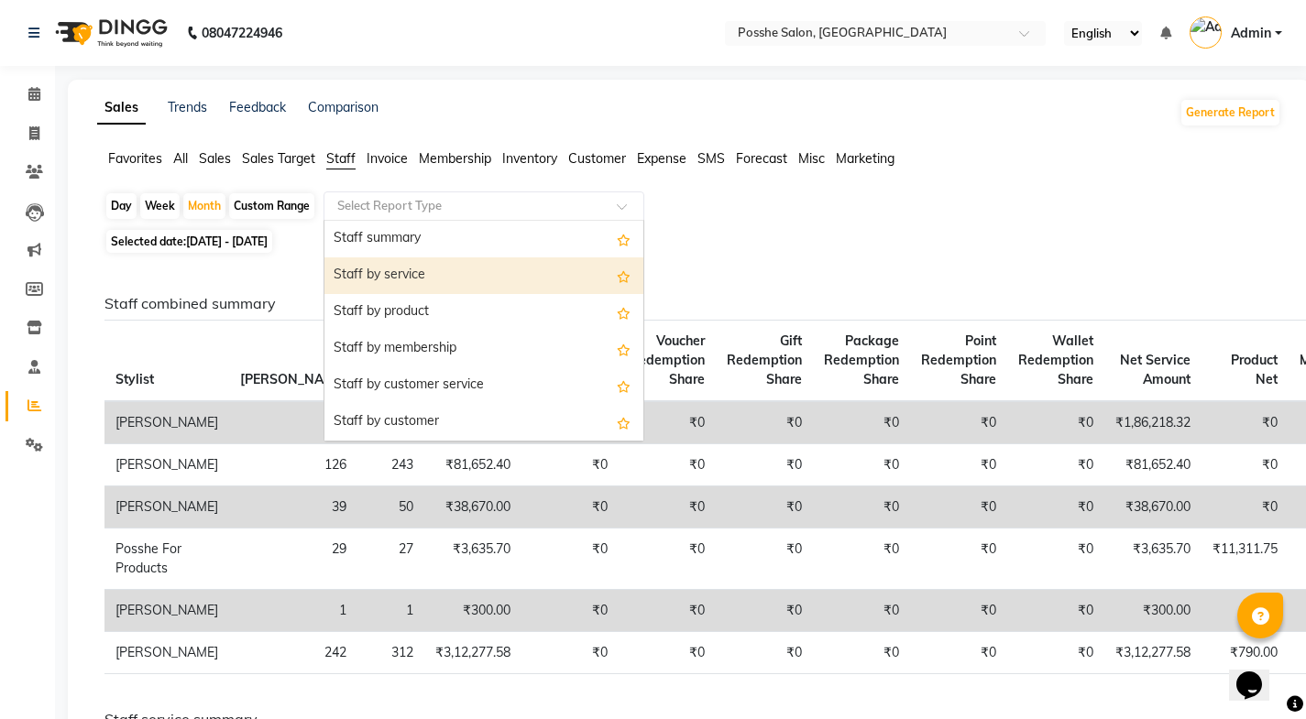
click at [443, 273] on div "Staff by service" at bounding box center [483, 275] width 319 height 37
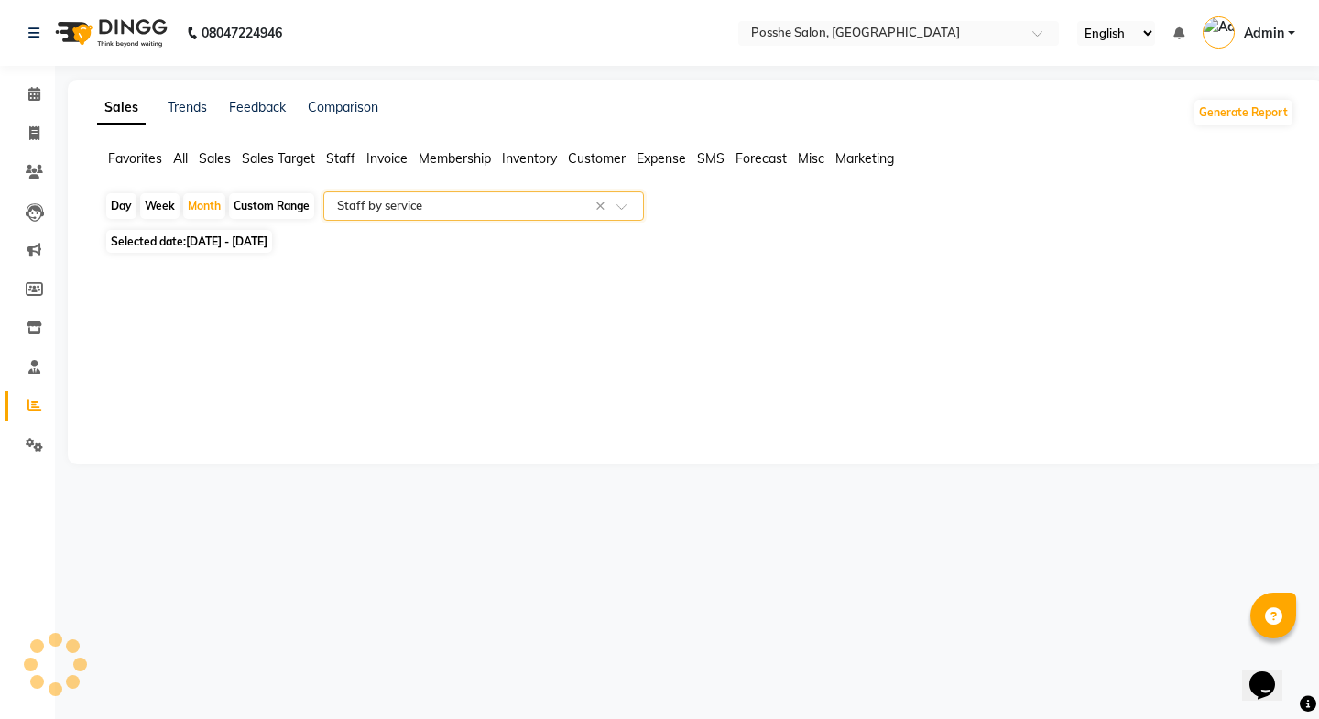
select select "full_report"
select select "csv"
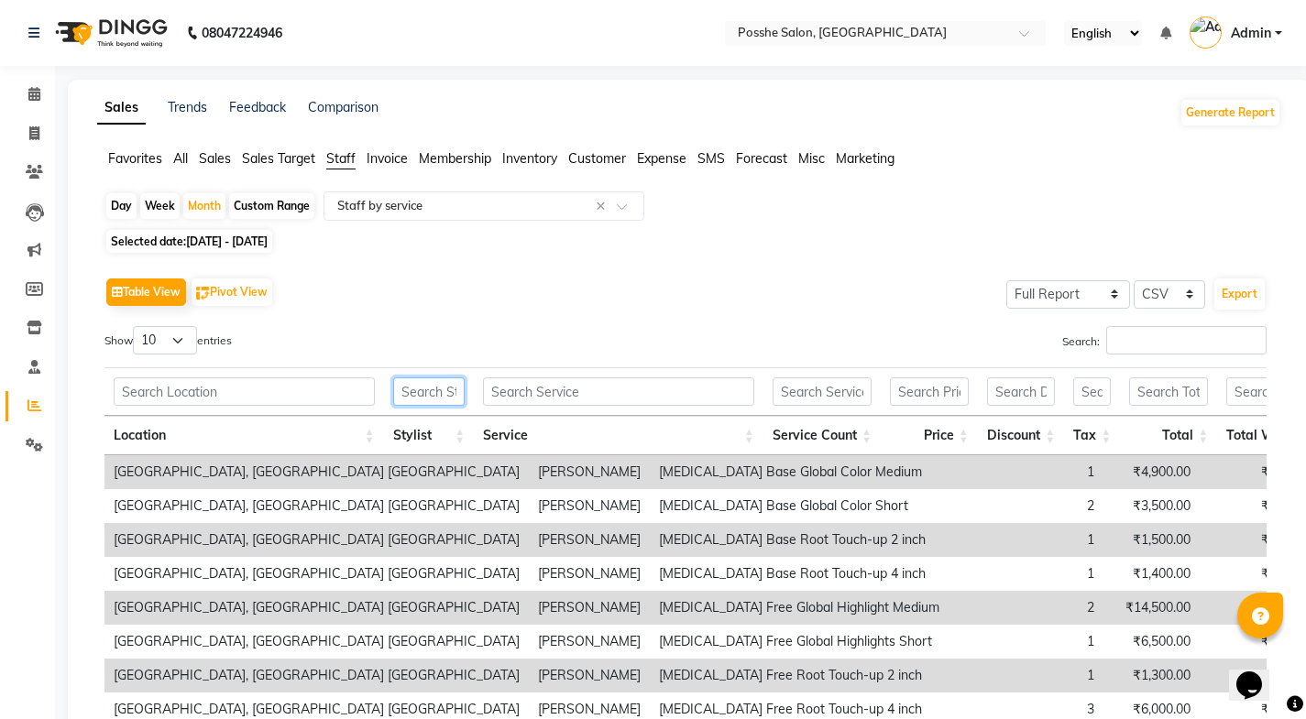
click at [415, 384] on input "text" at bounding box center [429, 391] width 72 height 28
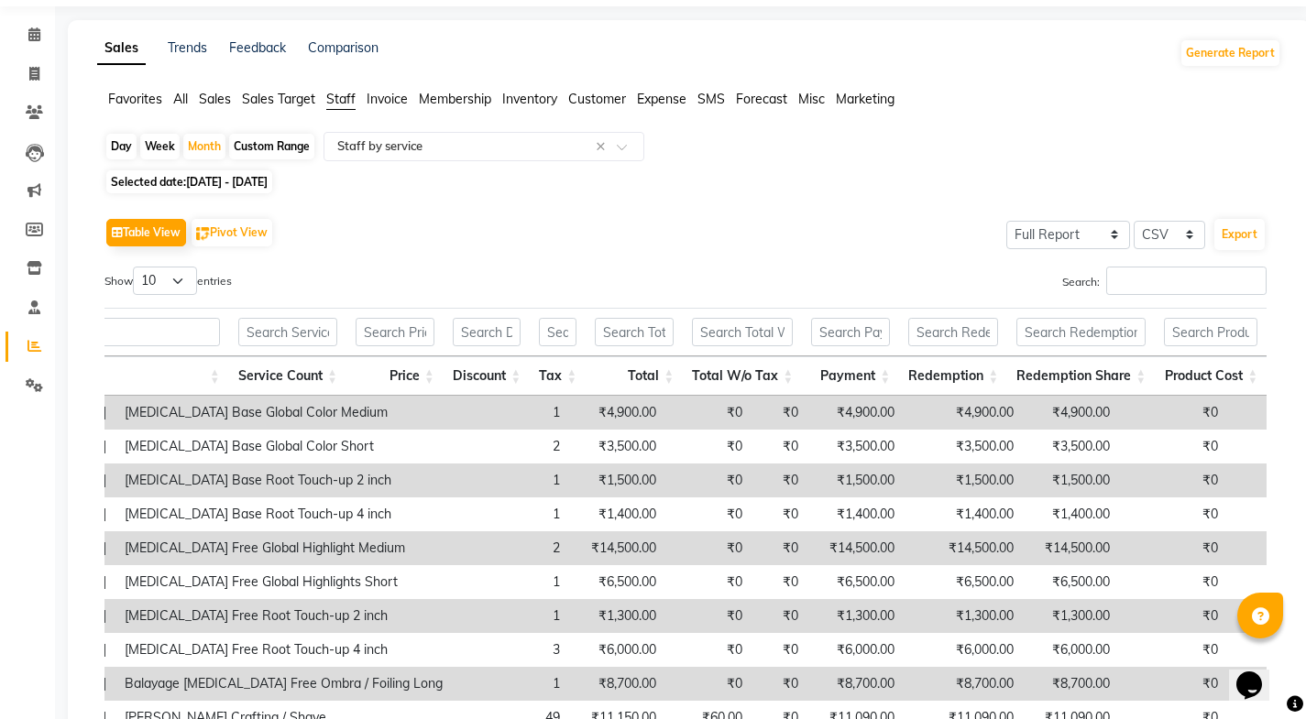
scroll to position [58, 0]
type input "sonu"
click at [37, 70] on icon at bounding box center [34, 76] width 10 height 14
select select "service"
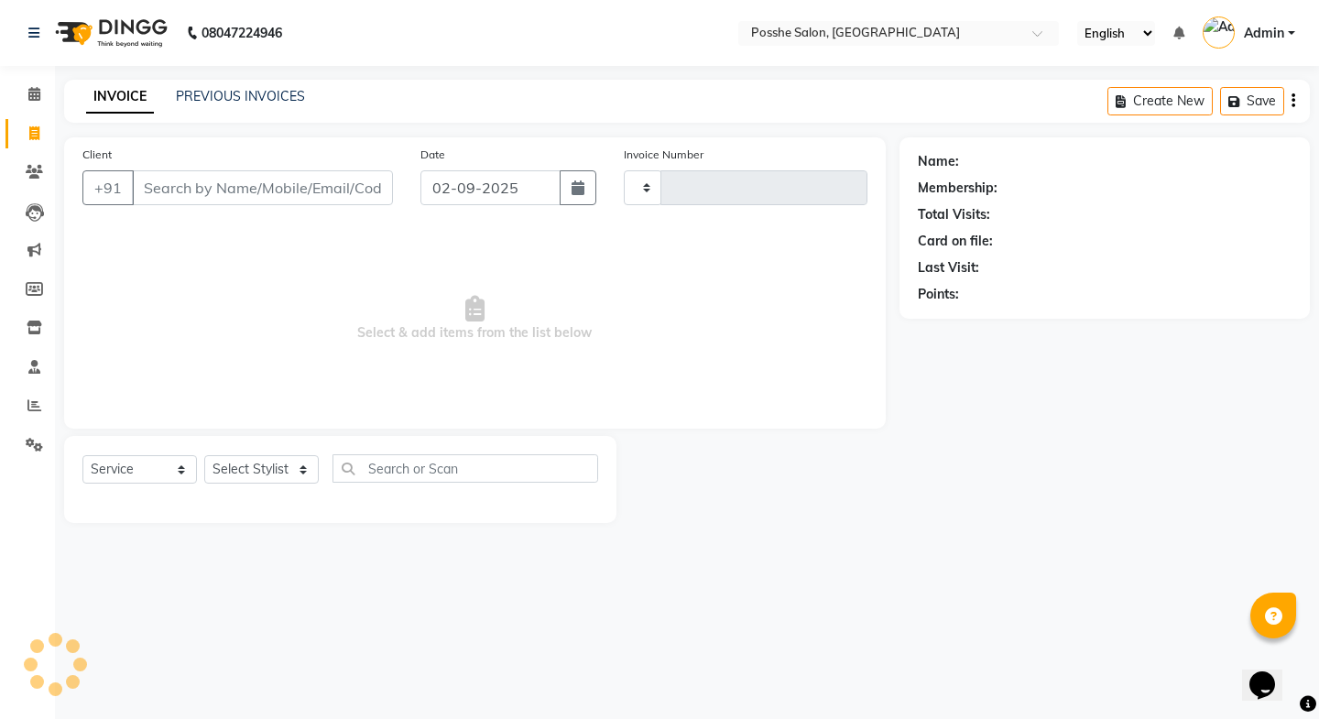
type input "2294"
select select "6052"
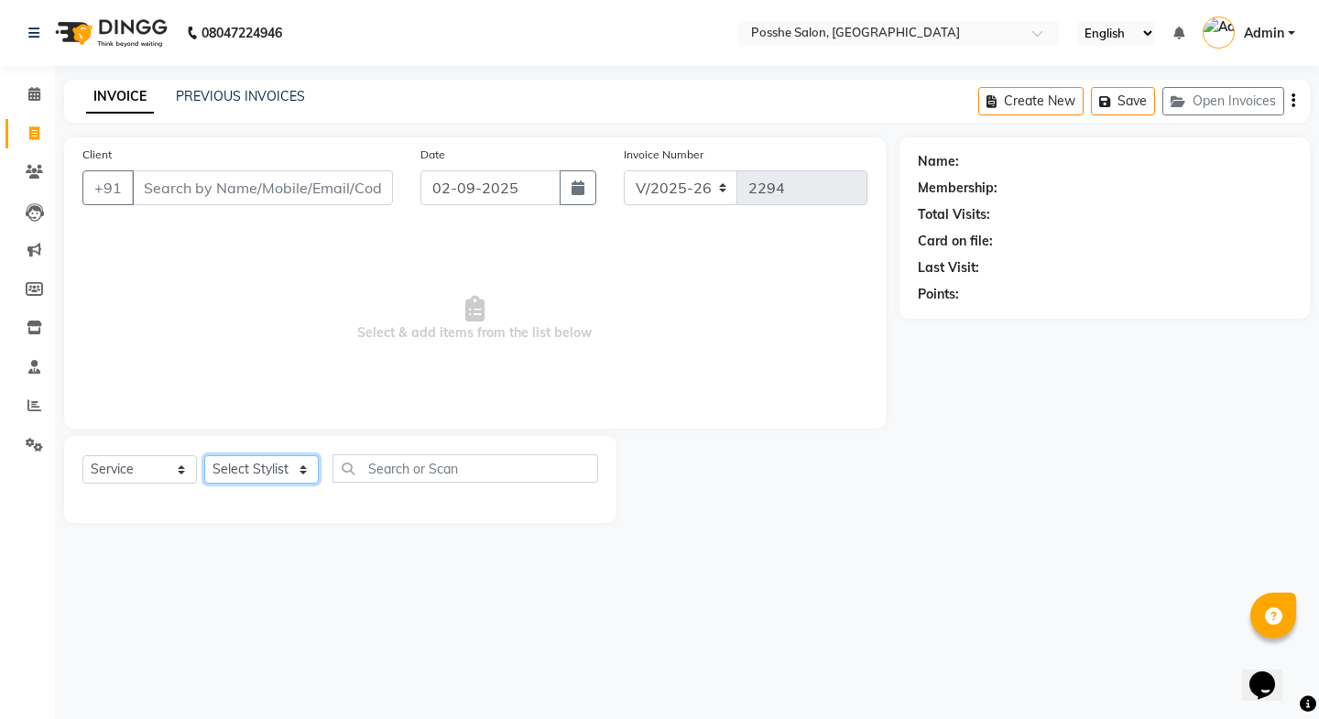
click at [257, 465] on select "Select Stylist [PERSON_NAME] Mali [PERSON_NAME] Posshe for products [PERSON_NAM…" at bounding box center [261, 469] width 115 height 28
select select "43736"
click at [204, 455] on select "Select Stylist [PERSON_NAME] Mali [PERSON_NAME] Posshe for products [PERSON_NAM…" at bounding box center [261, 469] width 115 height 28
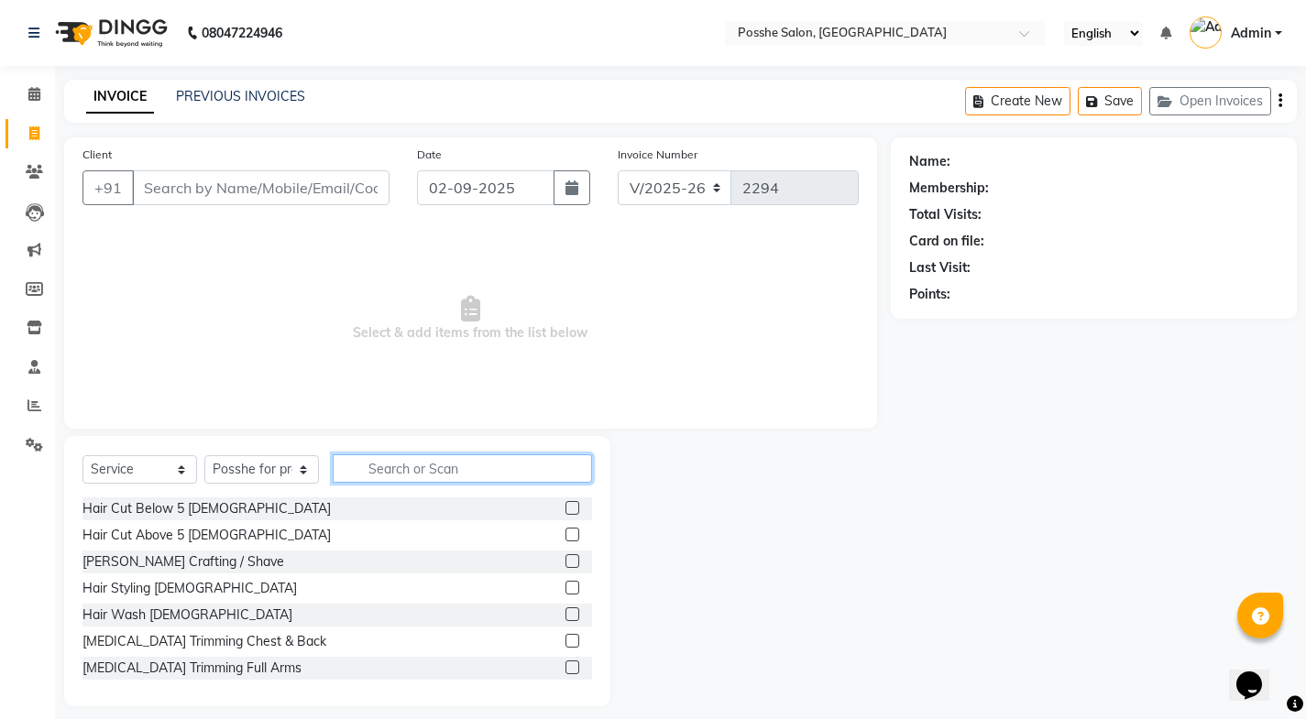
click at [411, 464] on input "text" at bounding box center [462, 468] width 259 height 28
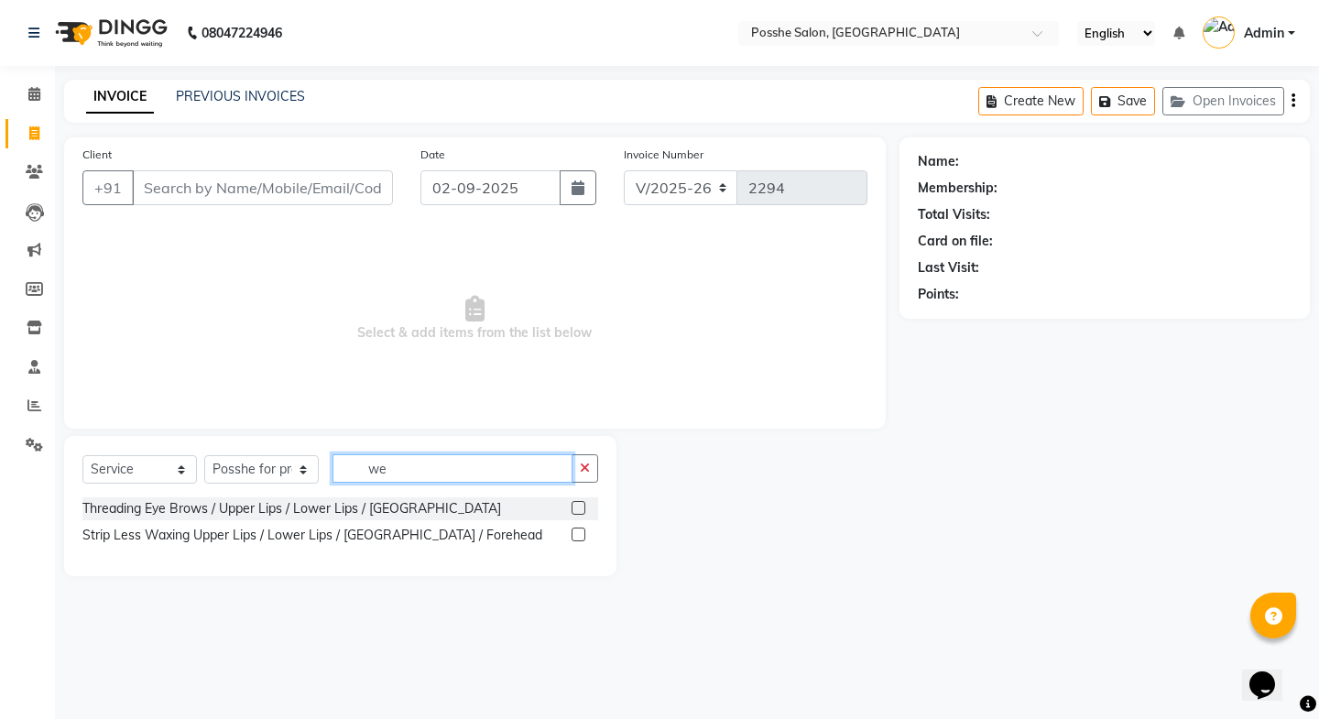
type input "w"
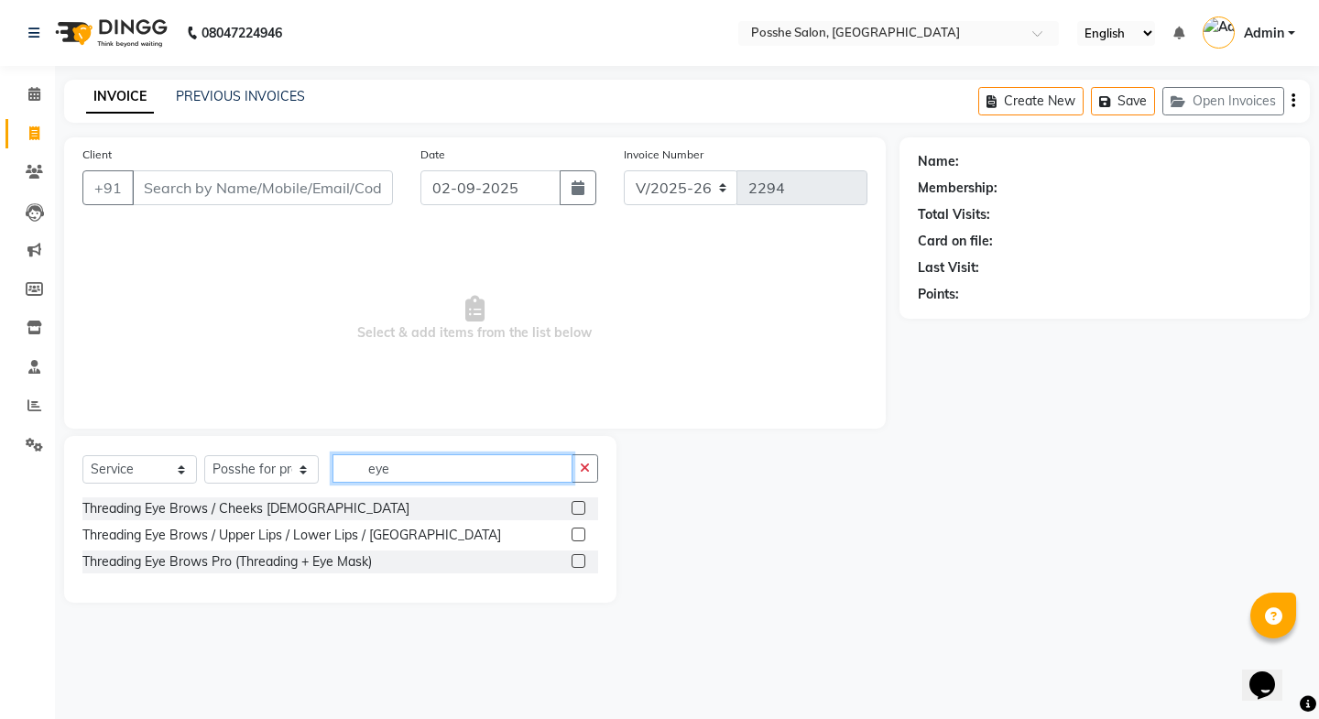
type input "eye"
click at [579, 528] on label at bounding box center [579, 535] width 14 height 14
click at [579, 530] on input "checkbox" at bounding box center [578, 536] width 12 height 12
checkbox input "true"
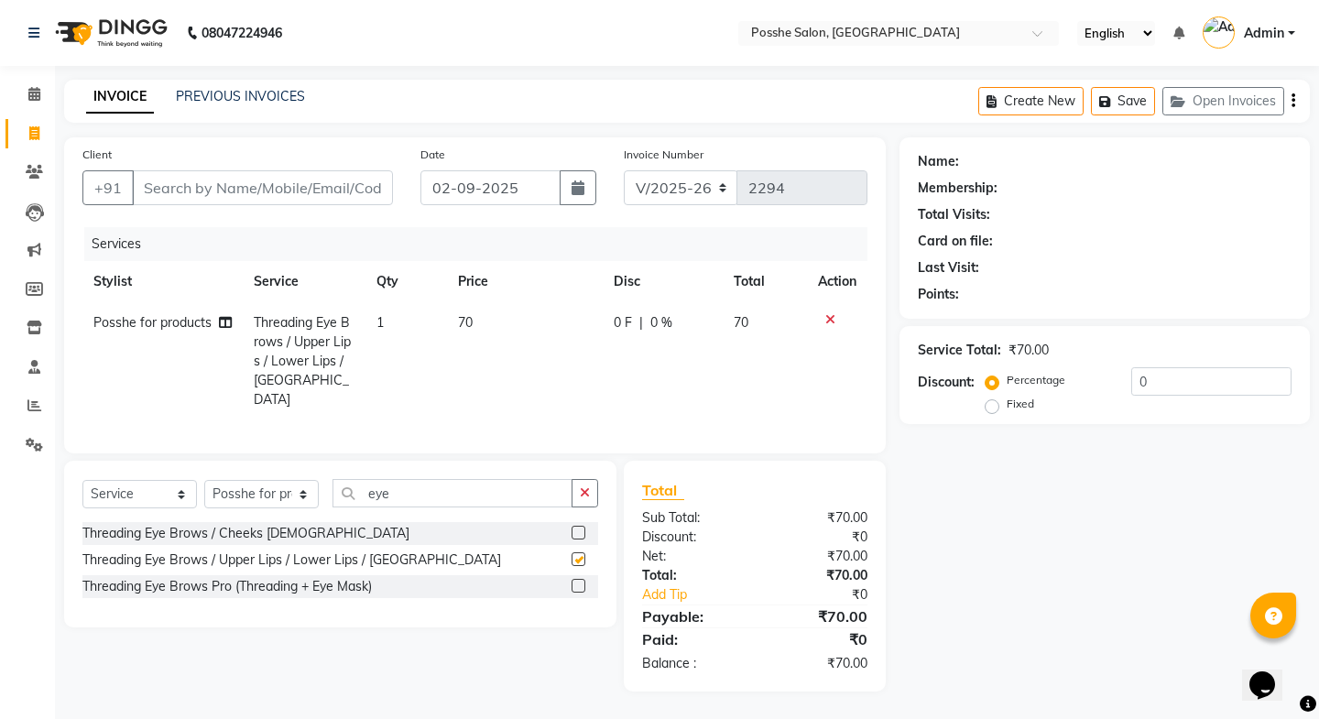
drag, startPoint x: 579, startPoint y: 529, endPoint x: 580, endPoint y: 540, distance: 11.0
click at [579, 531] on label at bounding box center [579, 533] width 14 height 14
click at [579, 531] on input "checkbox" at bounding box center [578, 534] width 12 height 12
checkbox input "true"
checkbox input "false"
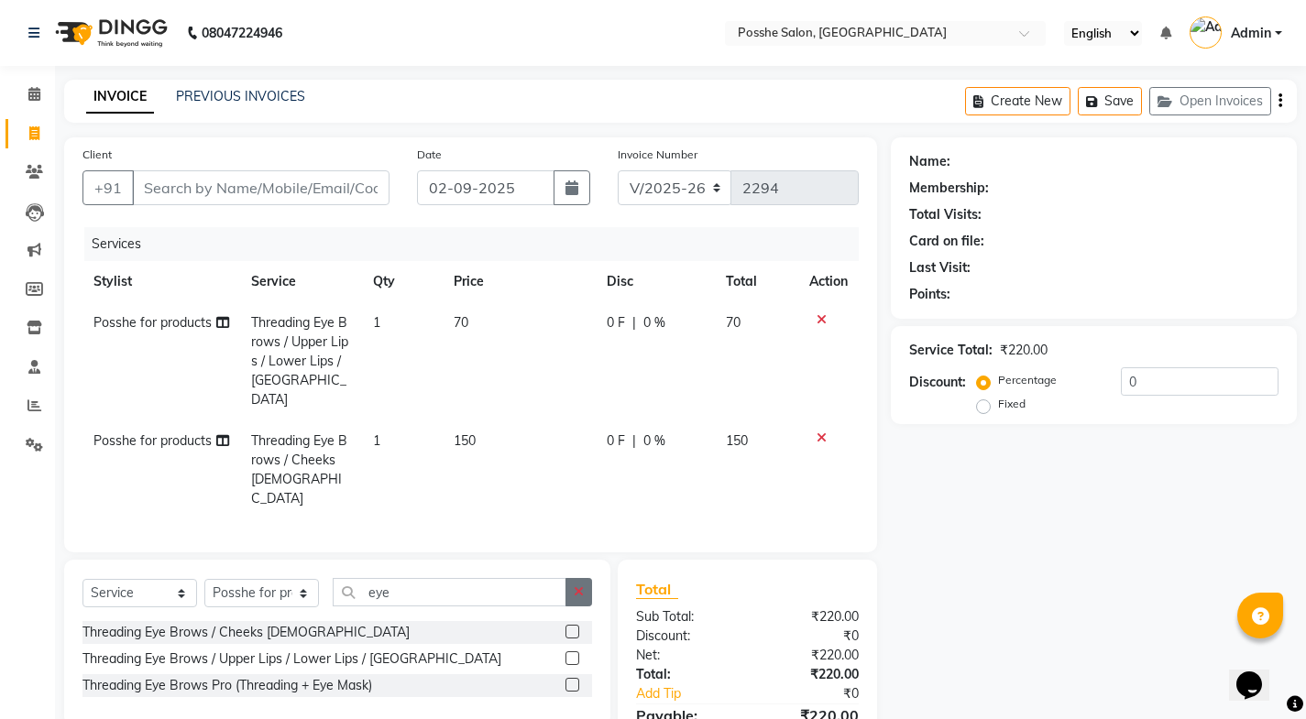
checkbox input "false"
click at [579, 585] on icon "button" at bounding box center [579, 591] width 10 height 13
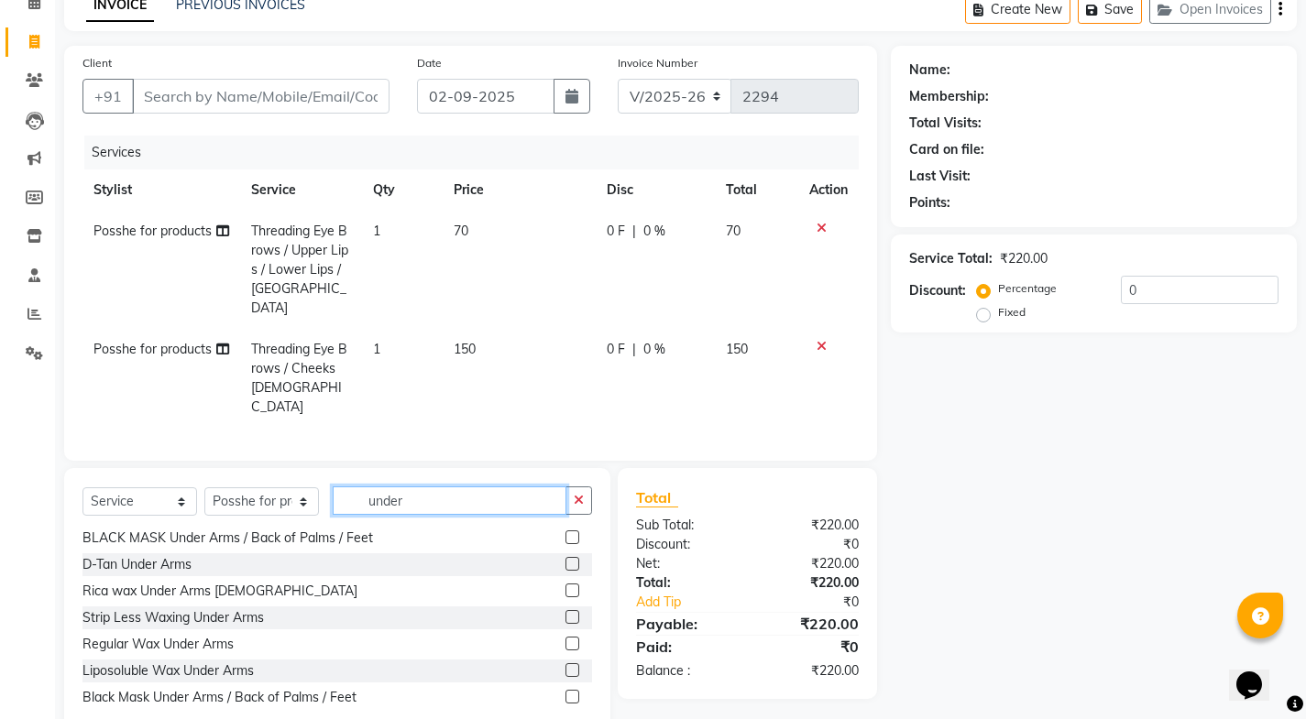
scroll to position [114, 0]
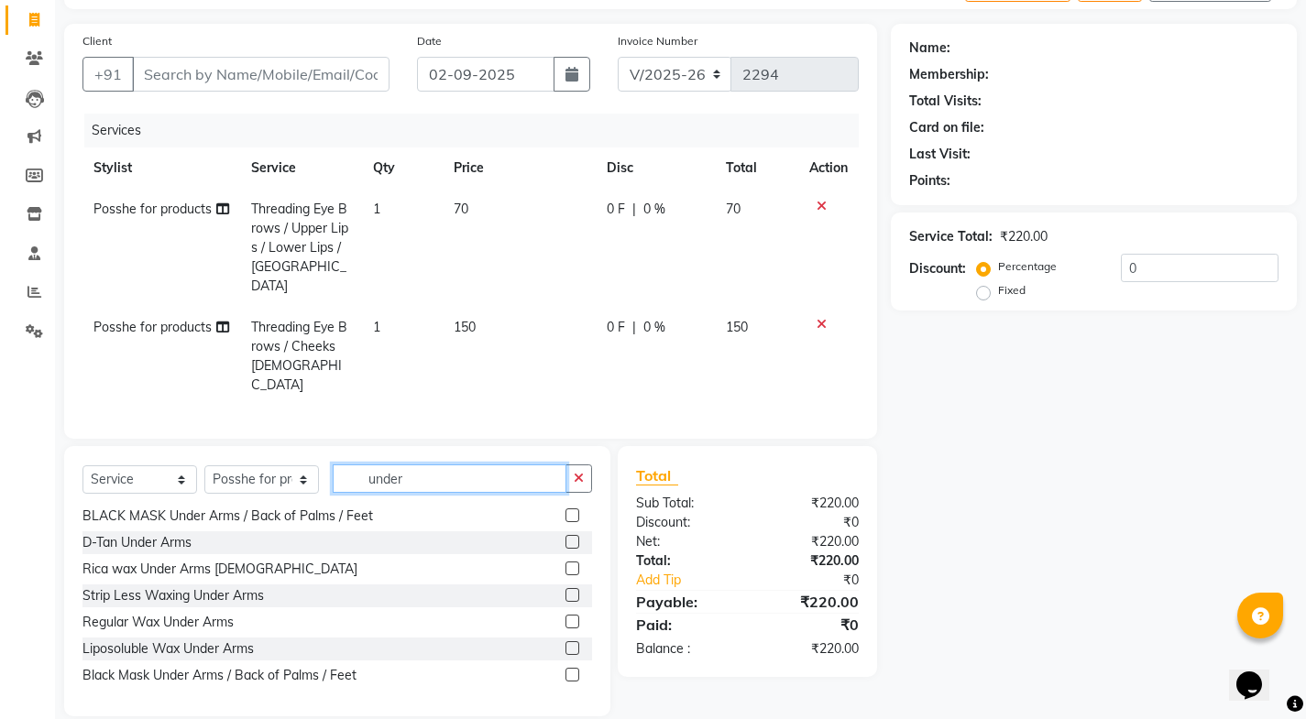
type input "under"
click at [565, 641] on label at bounding box center [572, 648] width 14 height 14
click at [565, 643] on input "checkbox" at bounding box center [571, 649] width 12 height 12
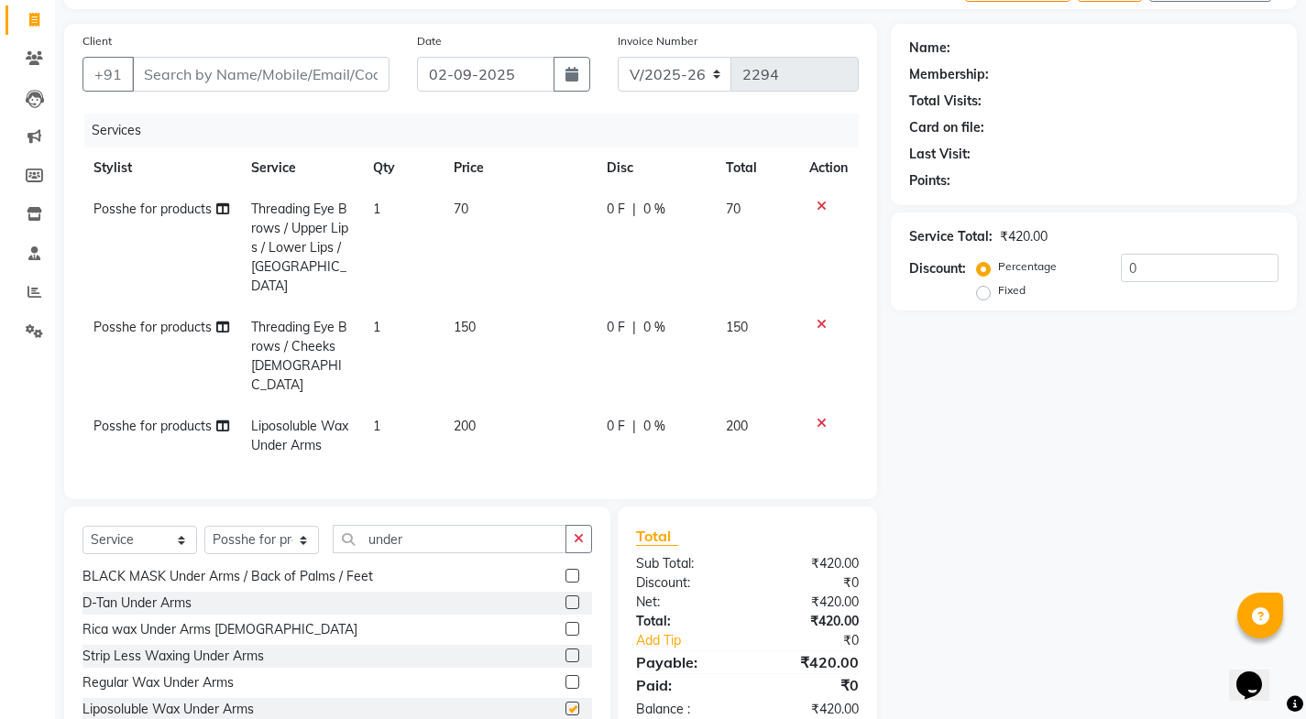
checkbox input "false"
click at [283, 76] on input "Client" at bounding box center [260, 74] width 257 height 35
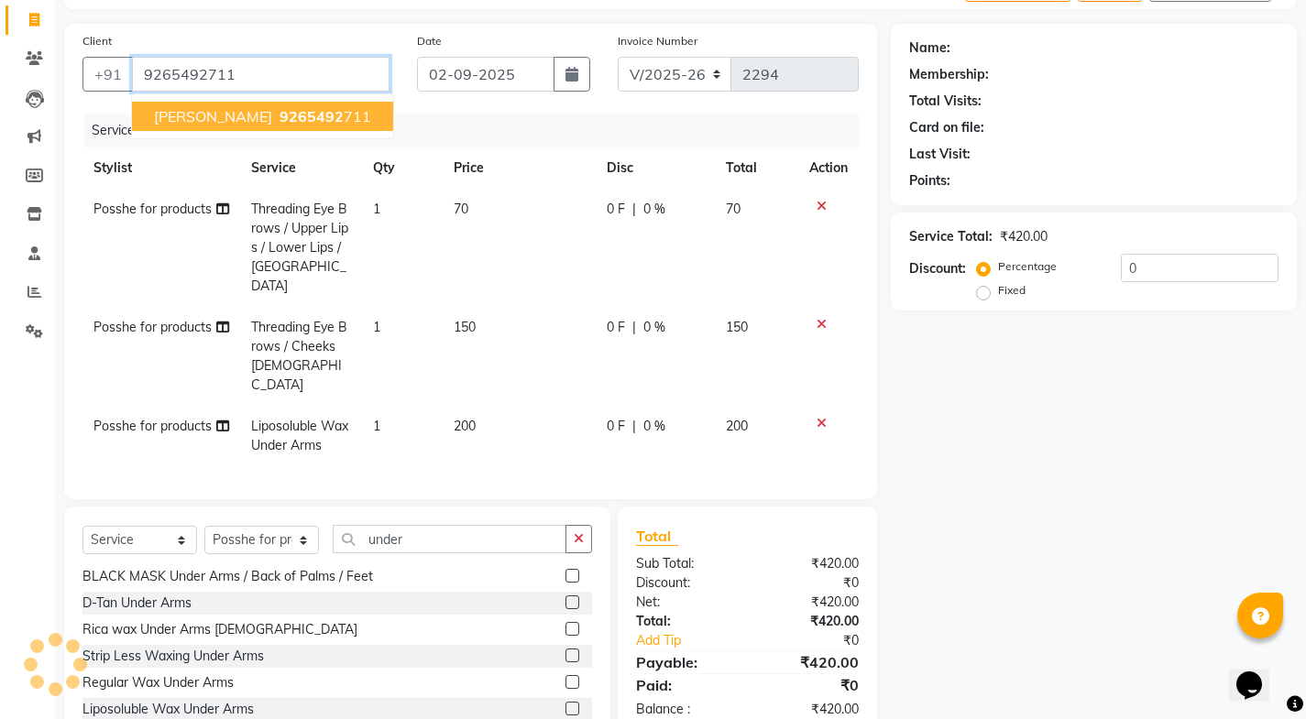
type input "9265492711"
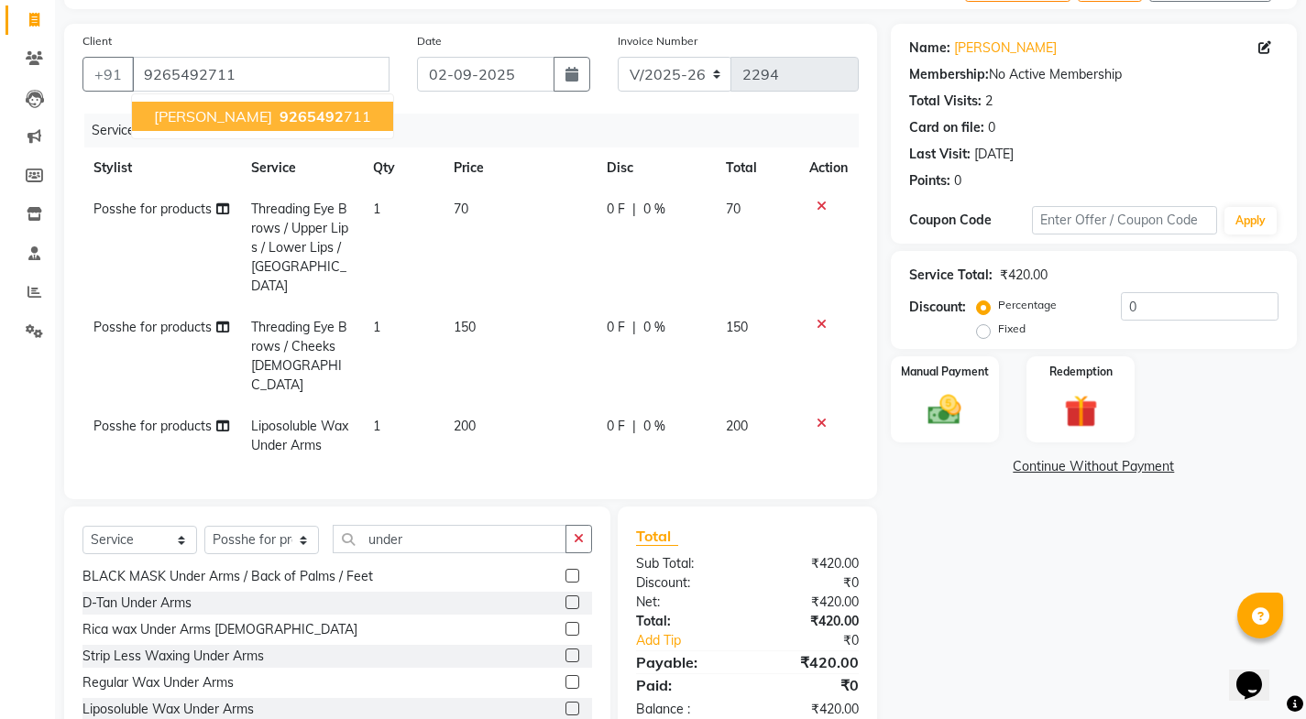
click at [207, 124] on span "[PERSON_NAME]" at bounding box center [213, 116] width 118 height 18
click at [963, 393] on img at bounding box center [944, 409] width 56 height 39
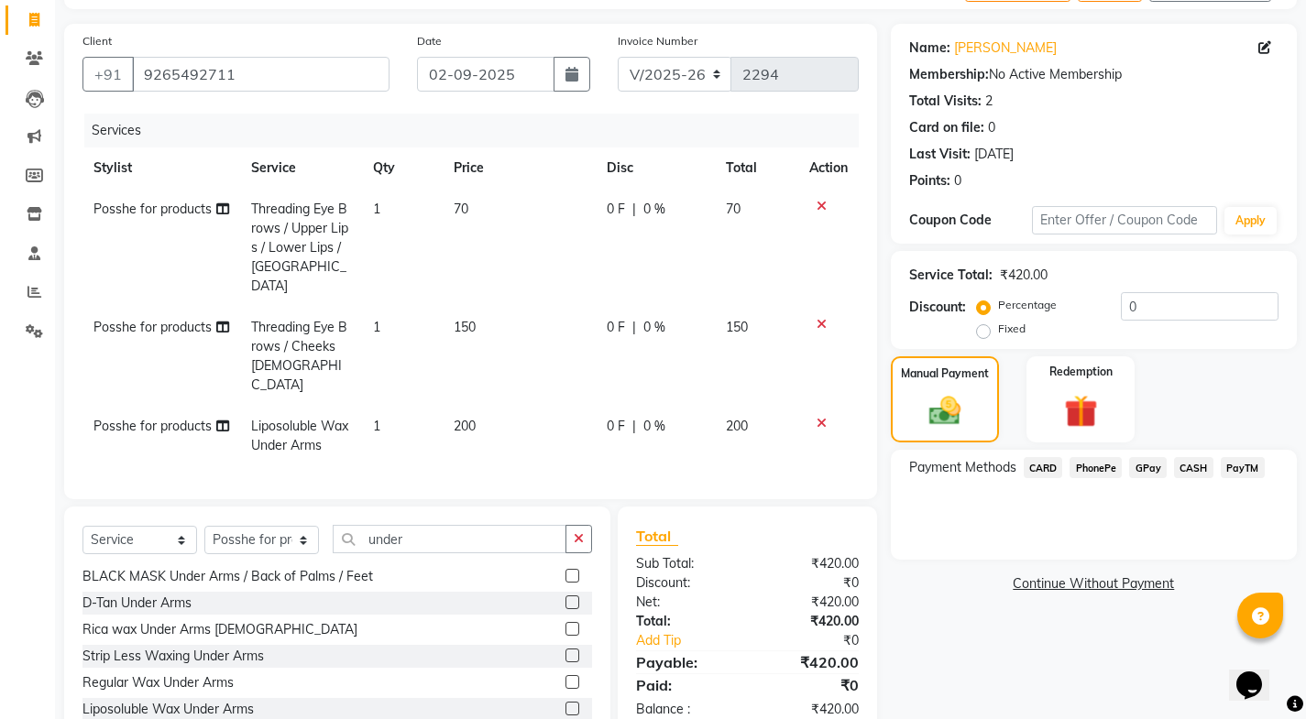
scroll to position [174, 0]
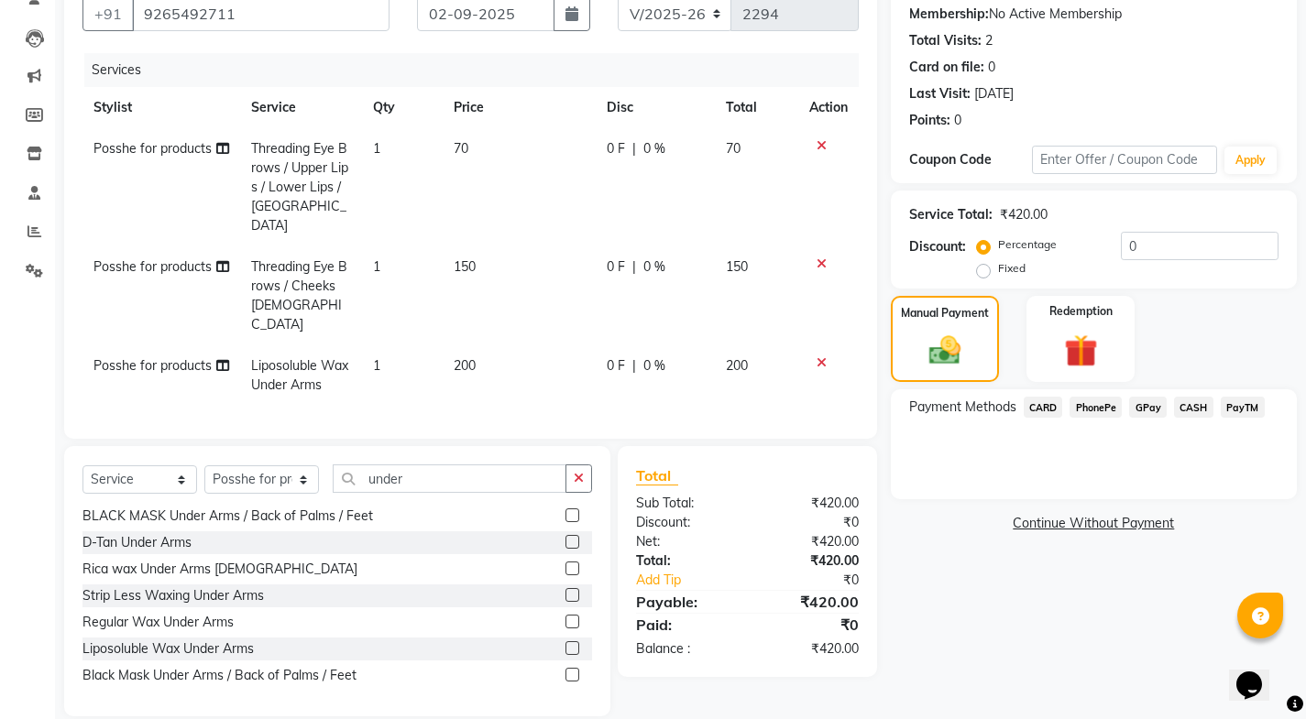
click at [1231, 407] on span "PayTM" at bounding box center [1242, 407] width 44 height 21
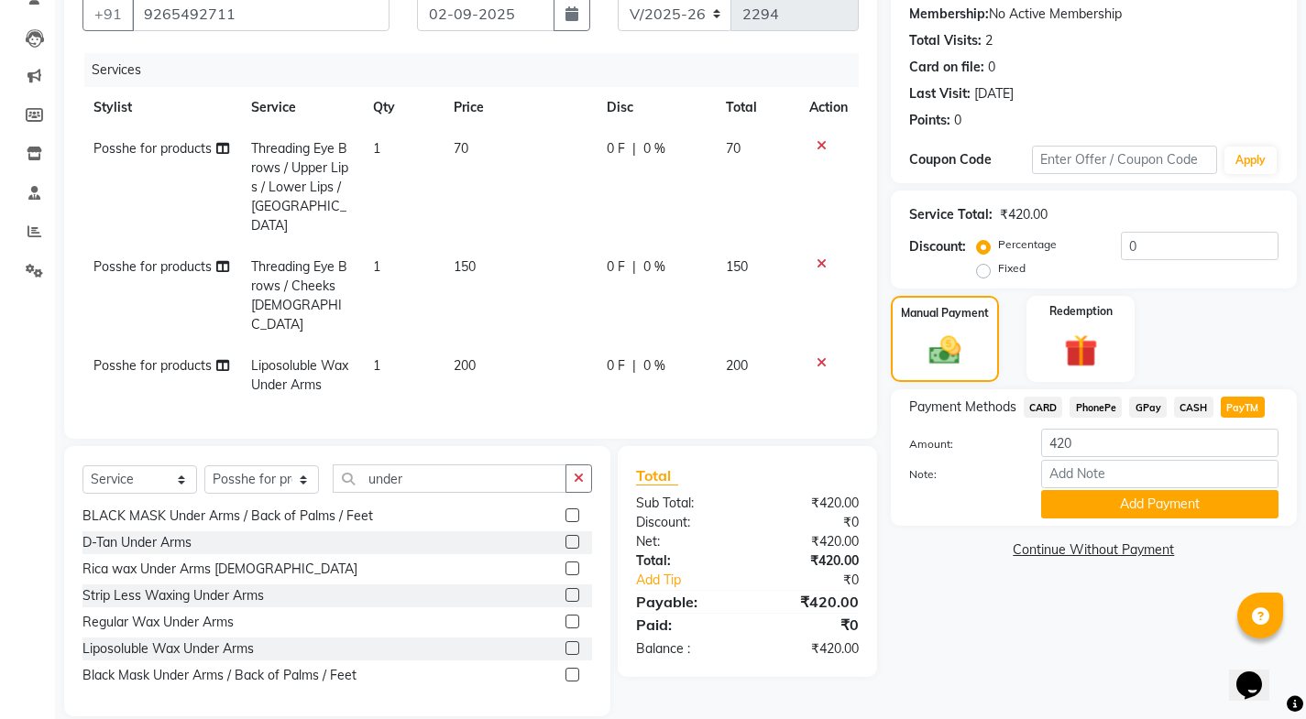
click at [816, 257] on icon at bounding box center [821, 263] width 10 height 13
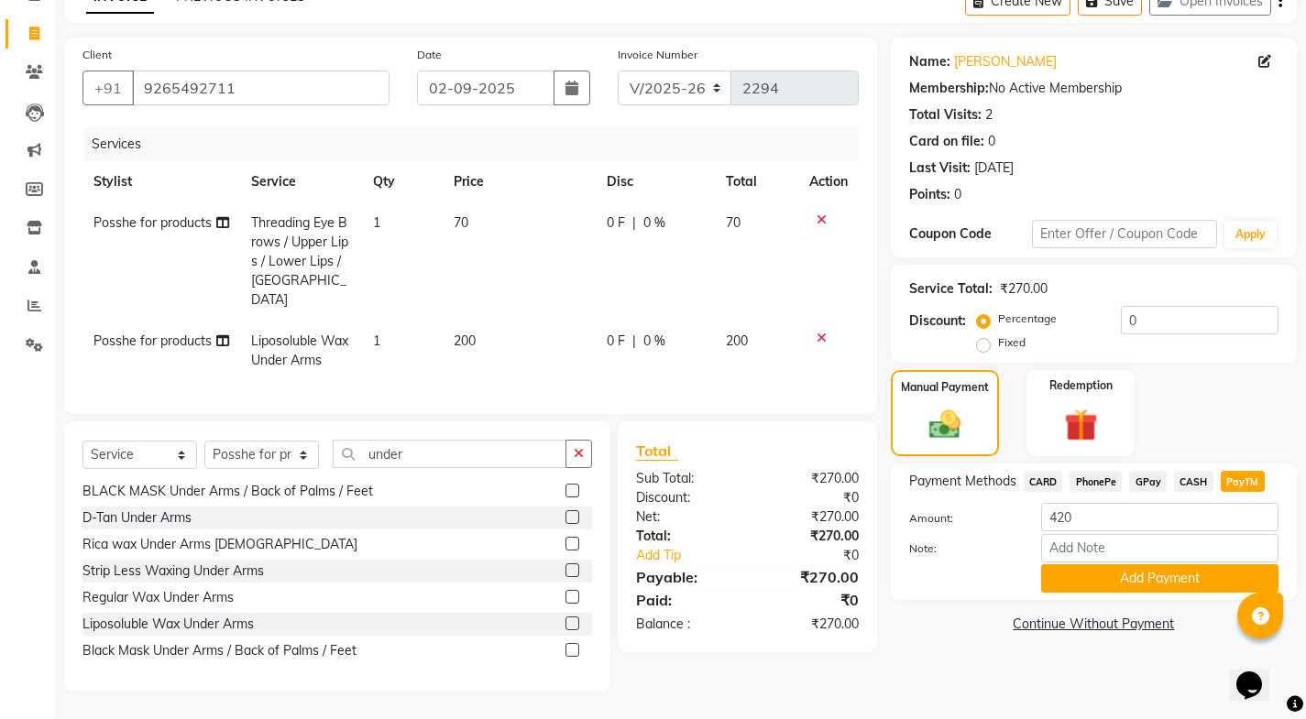
scroll to position [94, 0]
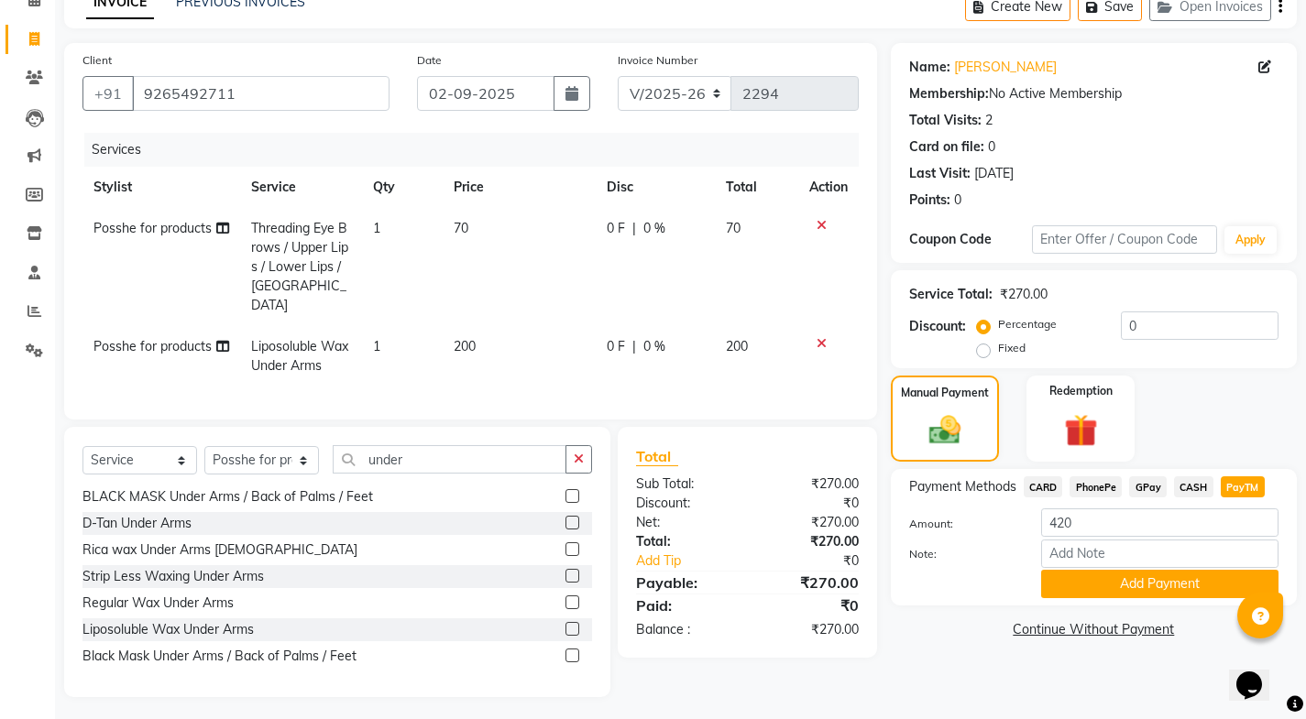
click at [362, 232] on td "1" at bounding box center [402, 267] width 81 height 118
select select "43736"
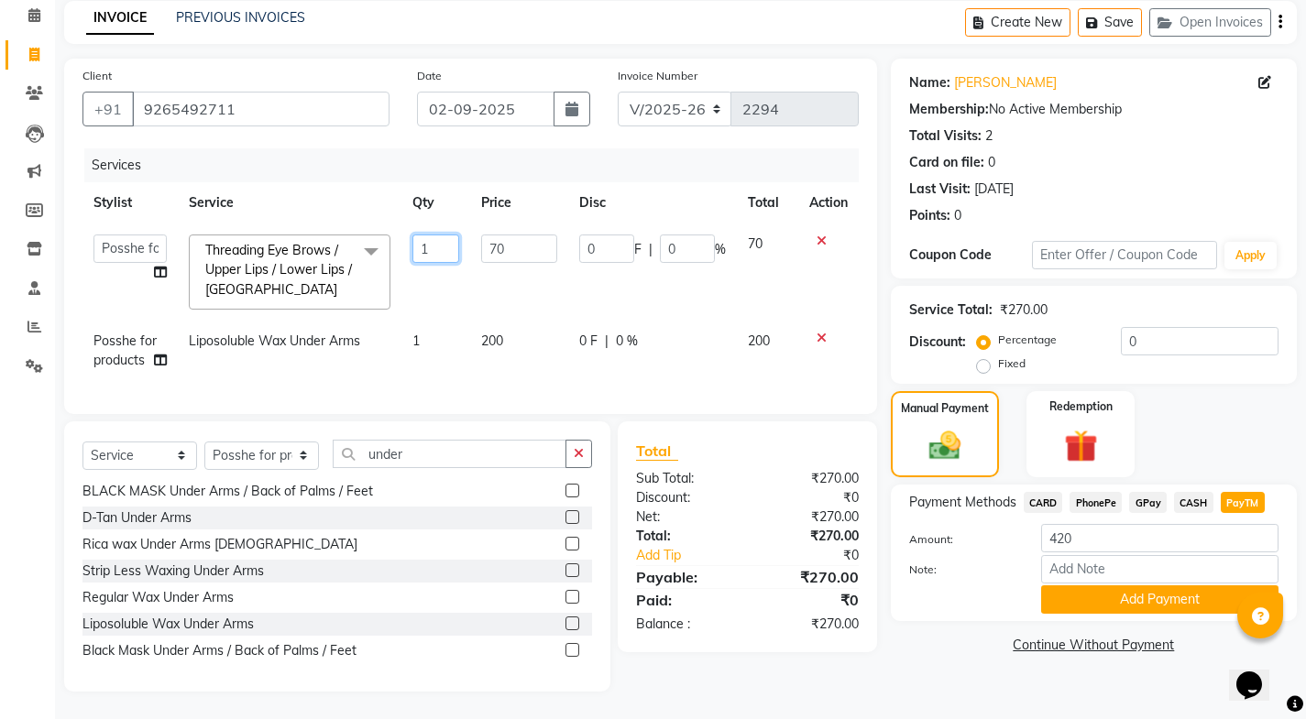
click at [428, 235] on input "1" at bounding box center [435, 249] width 47 height 28
type input "2"
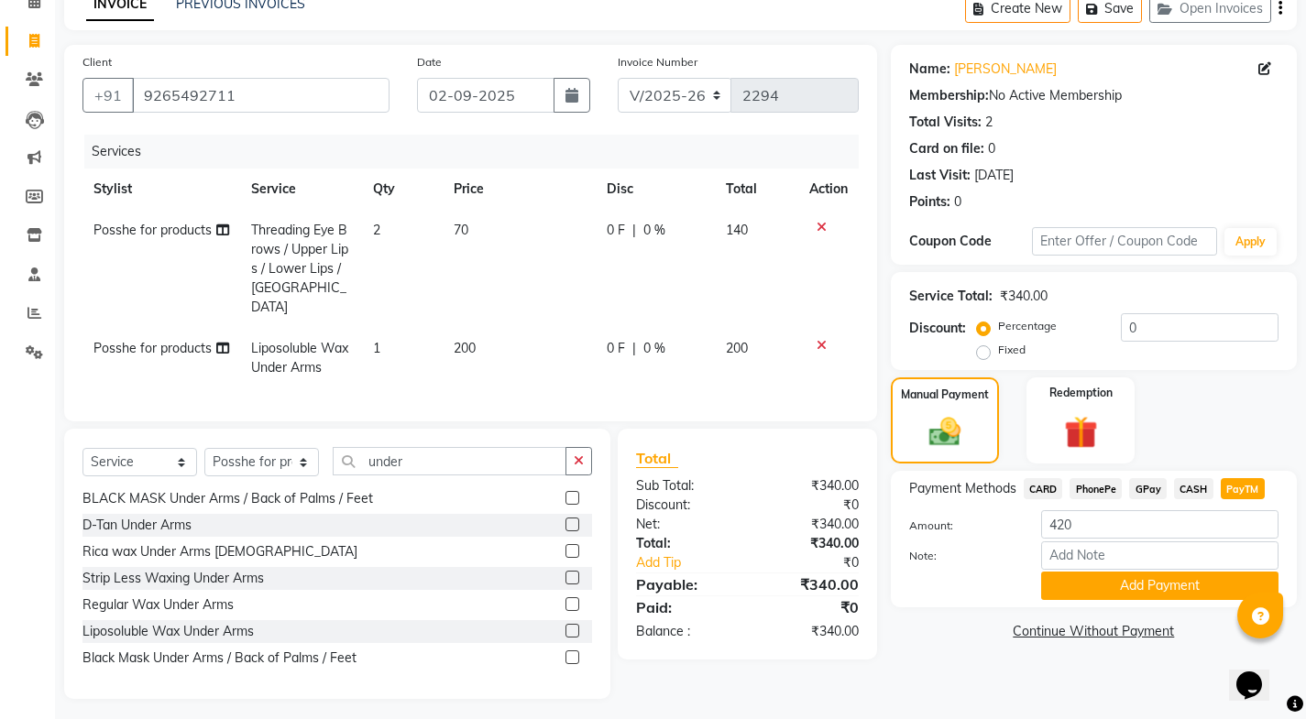
click at [582, 357] on tr "Posshe for products Liposoluble Wax Under Arms 1 200 0 F | 0 % 200" at bounding box center [470, 358] width 776 height 60
click at [1187, 482] on span "CASH" at bounding box center [1193, 488] width 39 height 21
type input "340"
click at [1230, 482] on span "PayTM" at bounding box center [1242, 488] width 44 height 21
click at [1152, 588] on button "Add Payment" at bounding box center [1159, 586] width 237 height 28
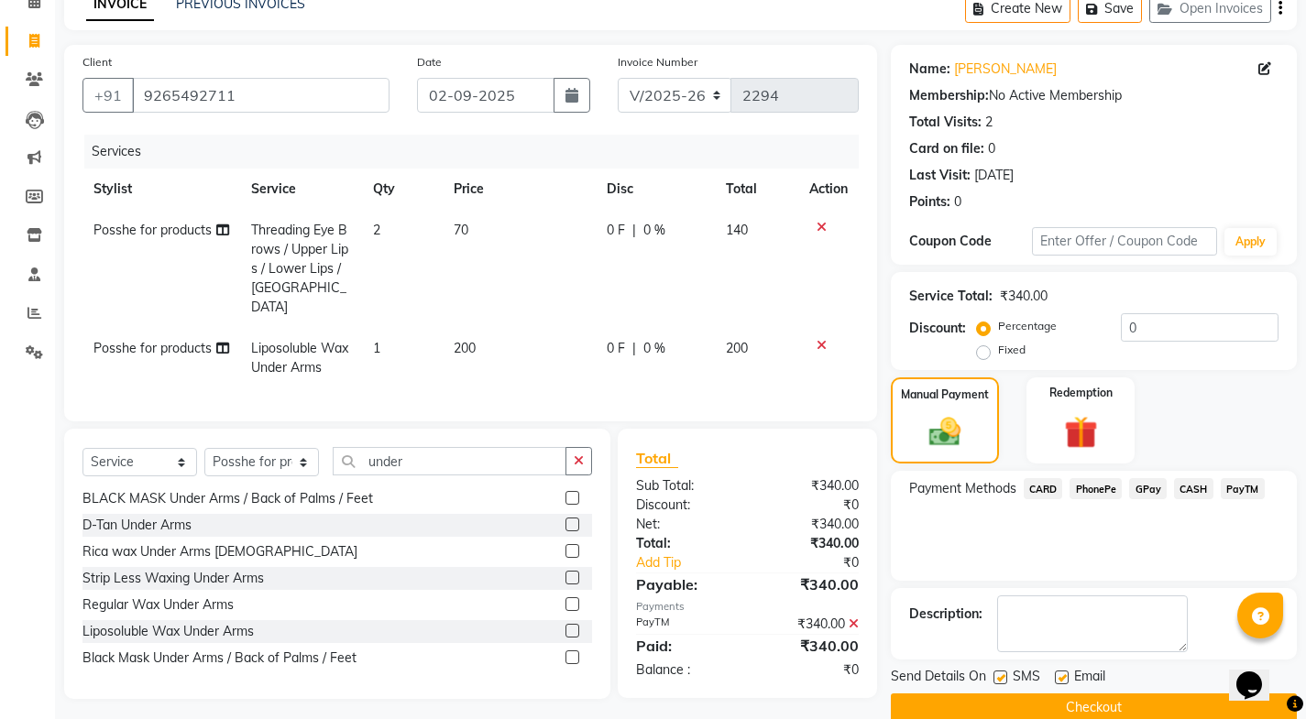
scroll to position [123, 0]
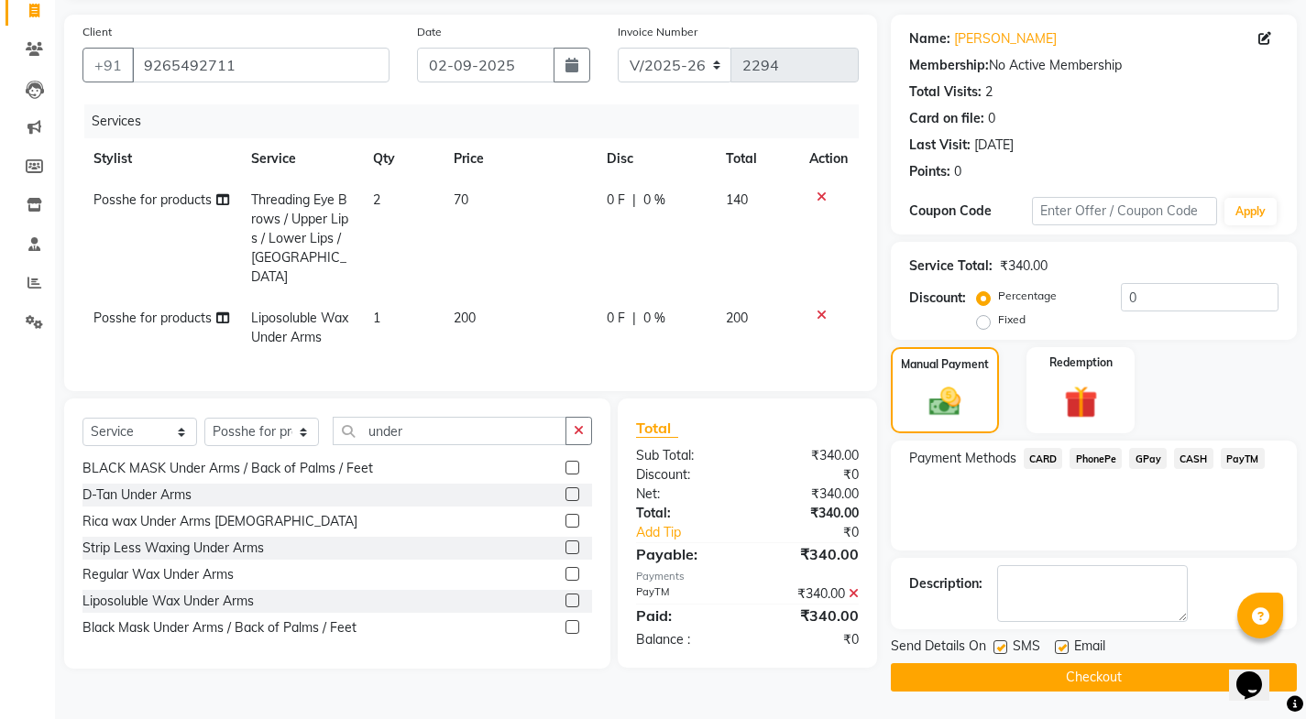
click at [1063, 651] on label at bounding box center [1062, 647] width 14 height 14
click at [1063, 651] on input "checkbox" at bounding box center [1061, 648] width 12 height 12
checkbox input "false"
click at [1001, 648] on label at bounding box center [1000, 647] width 14 height 14
click at [1001, 648] on input "checkbox" at bounding box center [999, 648] width 12 height 12
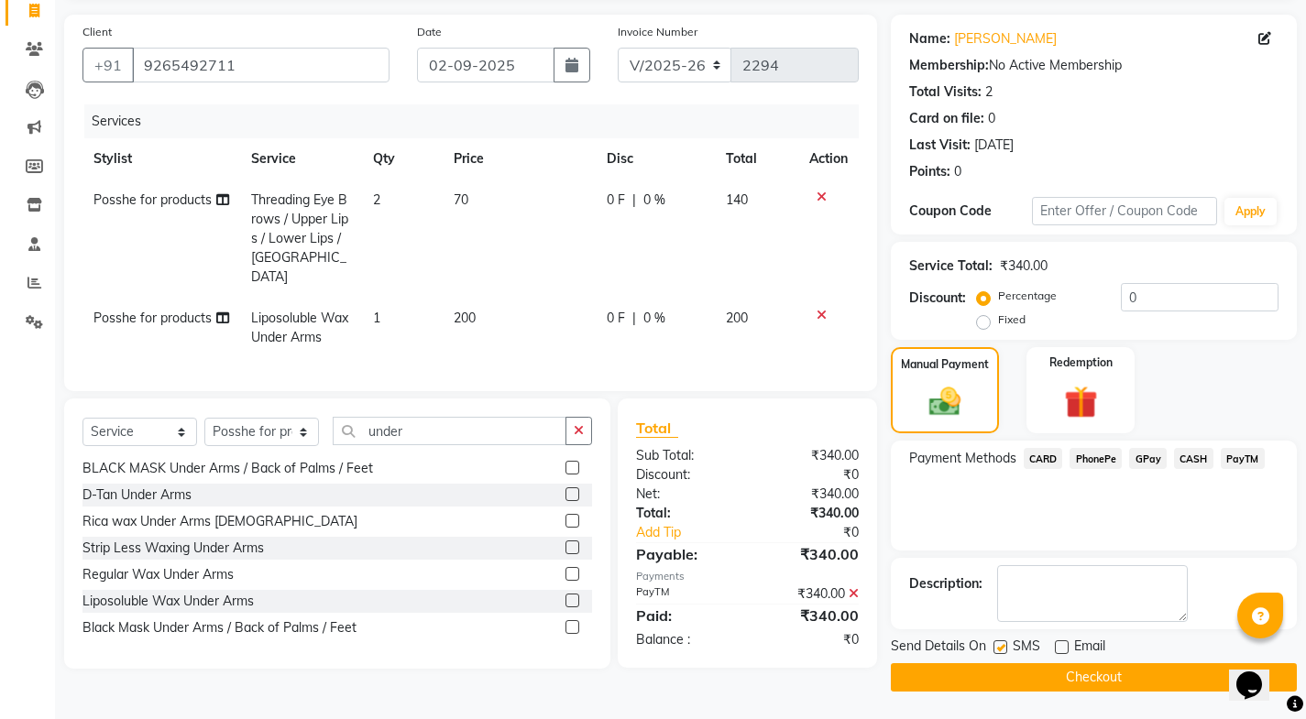
checkbox input "false"
click at [1002, 673] on button "Checkout" at bounding box center [1094, 677] width 406 height 28
